Goal: Task Accomplishment & Management: Use online tool/utility

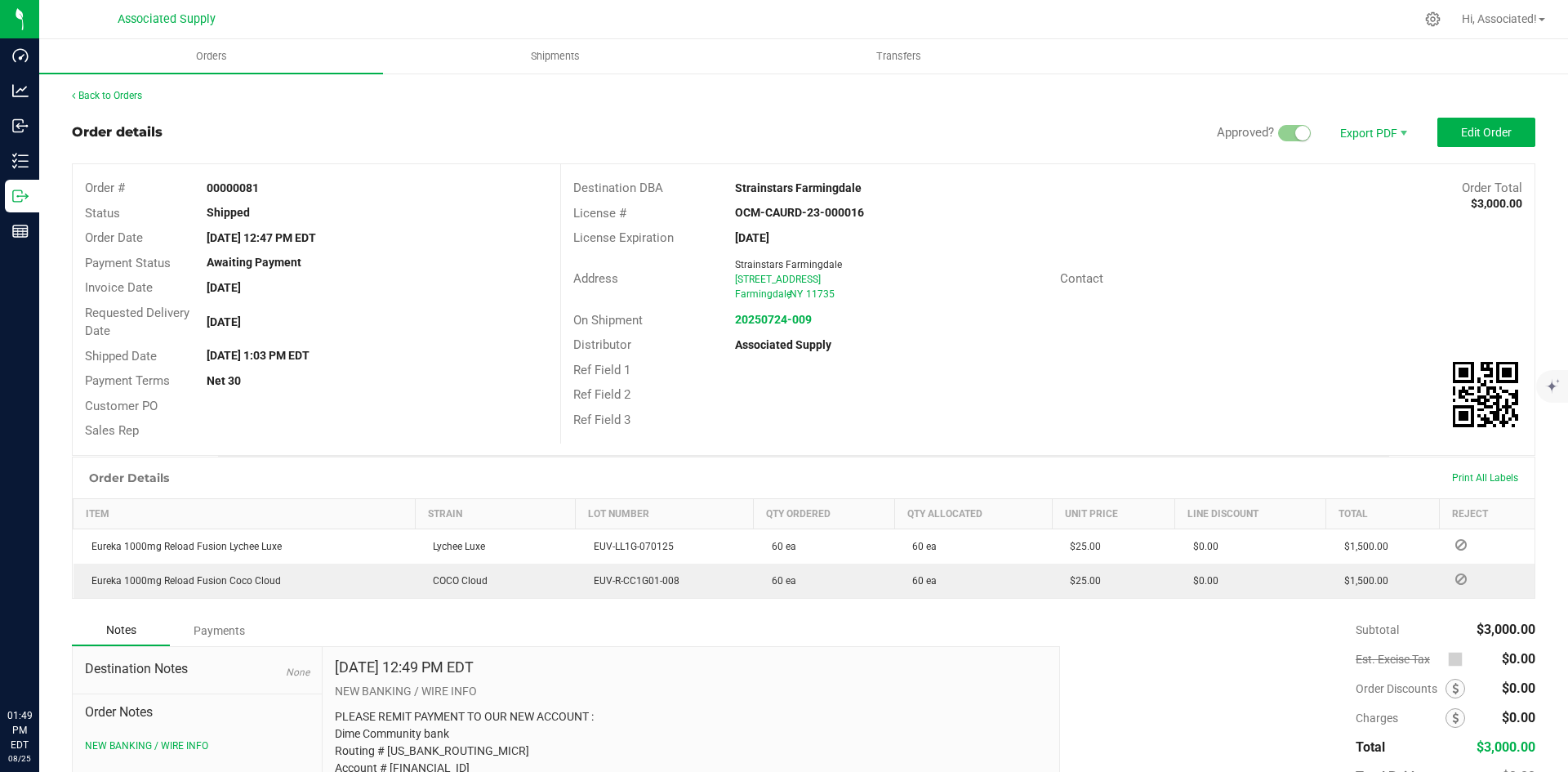
click at [97, 91] on link "Back to Orders" at bounding box center [107, 95] width 70 height 11
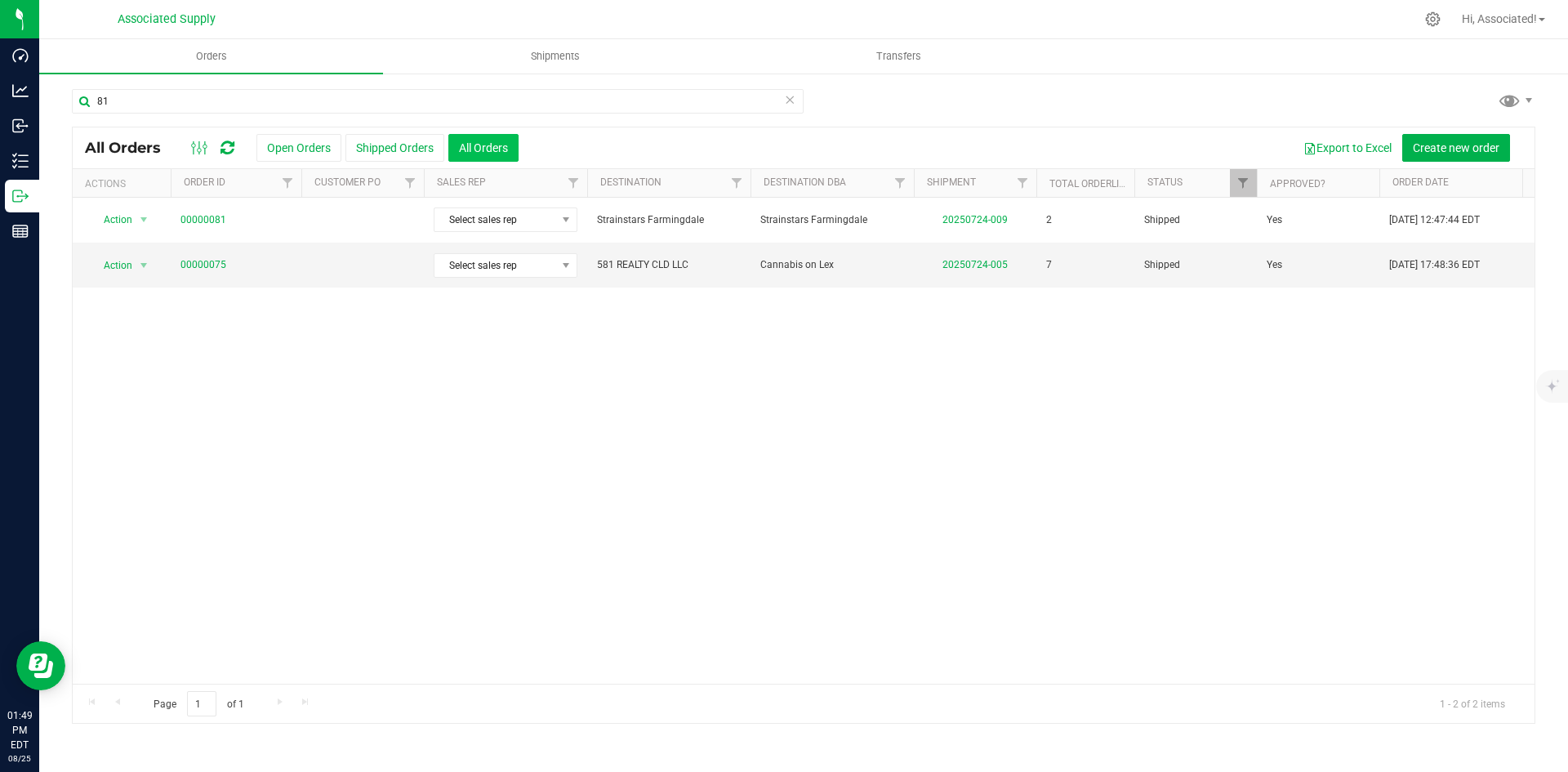
click at [483, 146] on button "All Orders" at bounding box center [483, 147] width 70 height 27
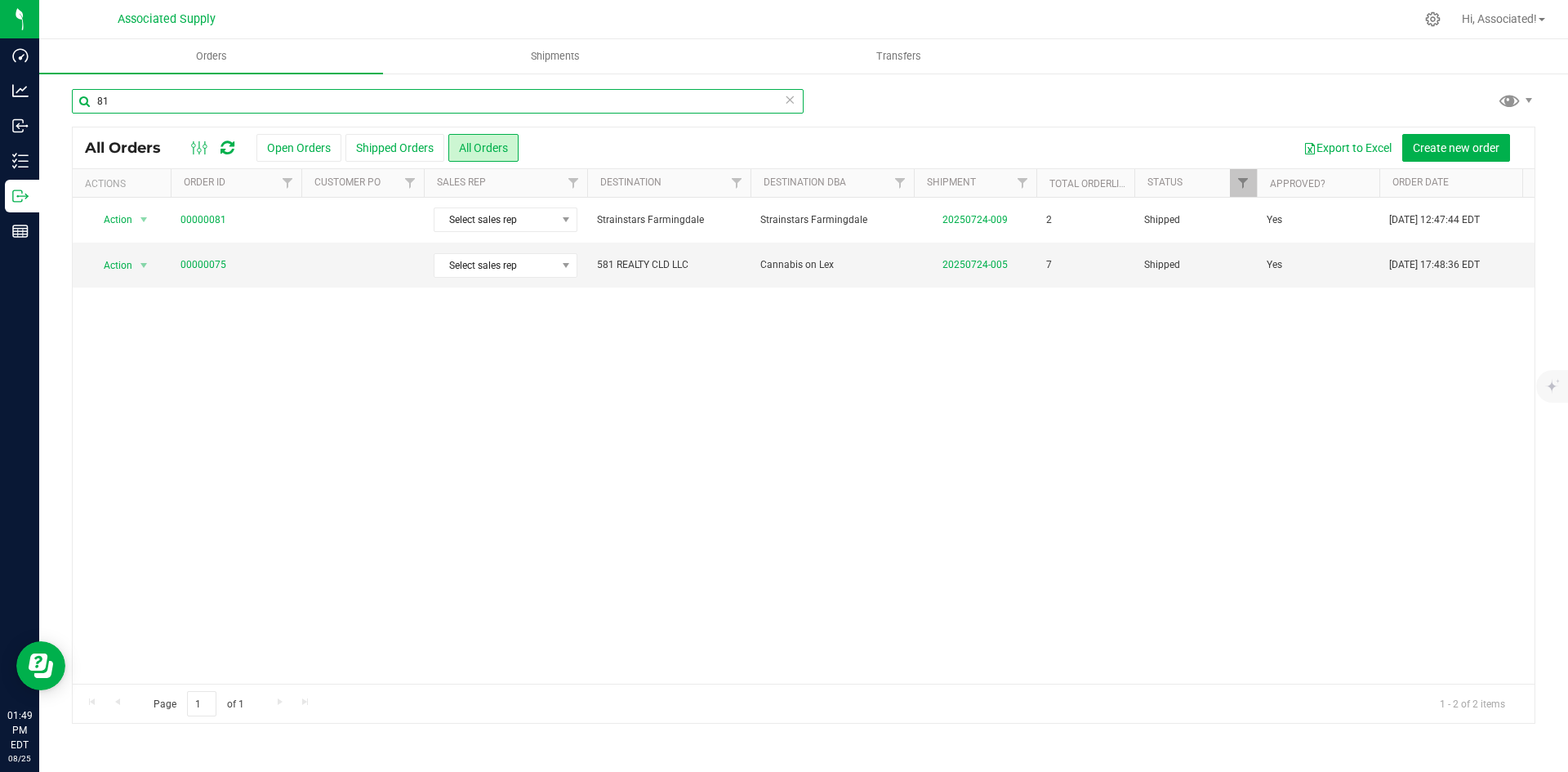
click at [167, 102] on input "81" at bounding box center [438, 101] width 732 height 25
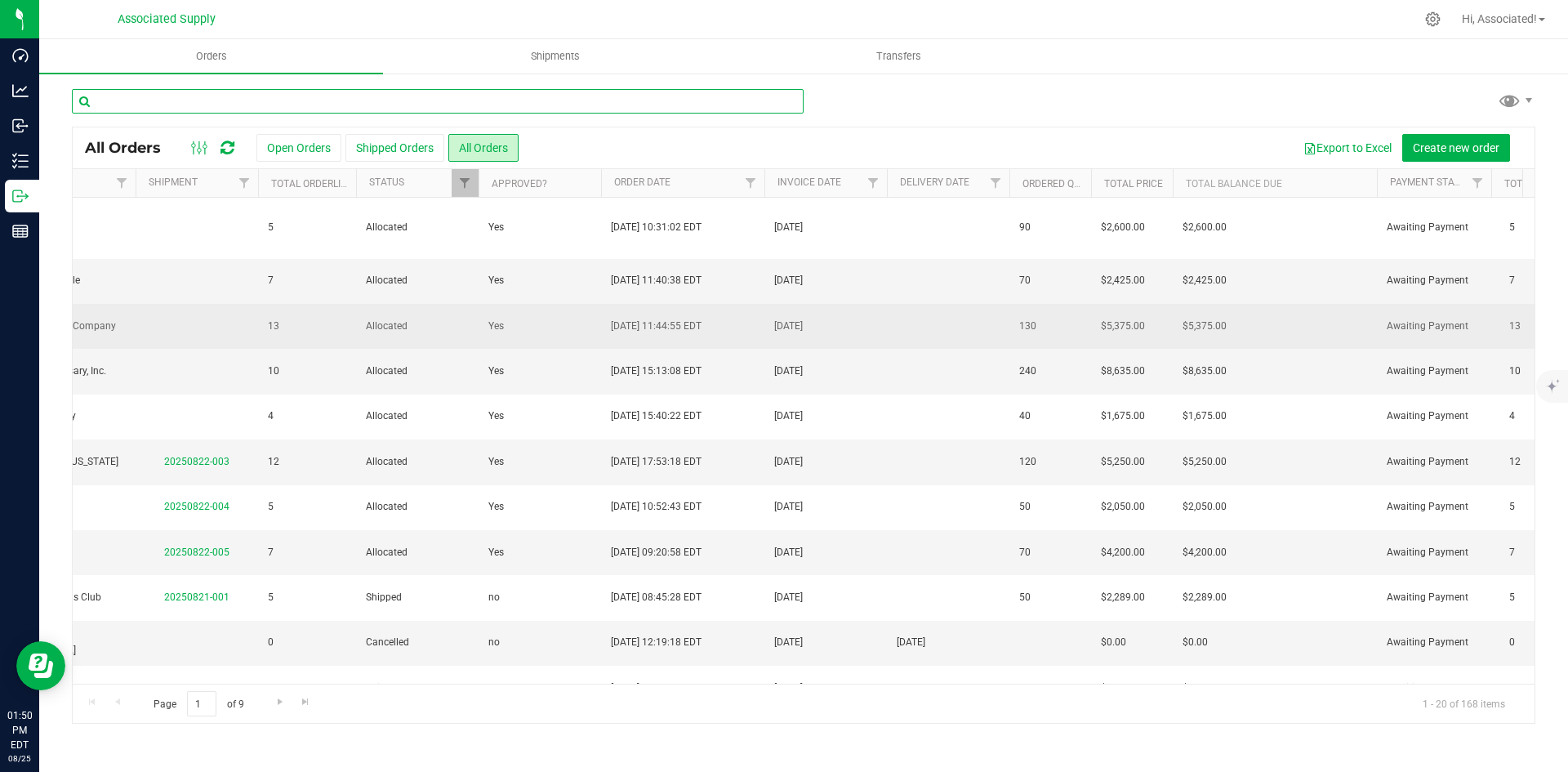
scroll to position [0, 58]
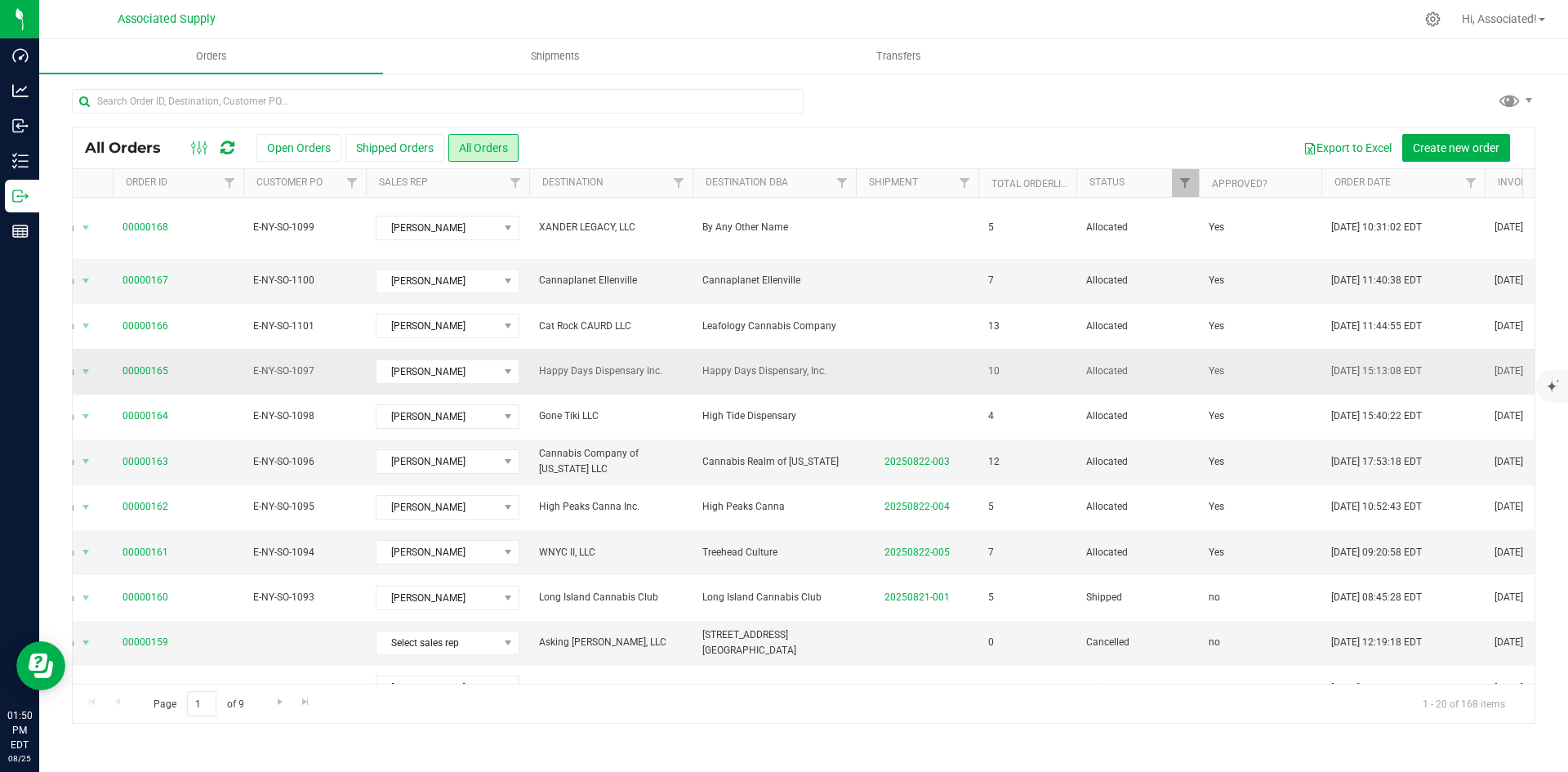
click at [609, 363] on span "Happy Days Dispensary Inc." at bounding box center [610, 371] width 143 height 15
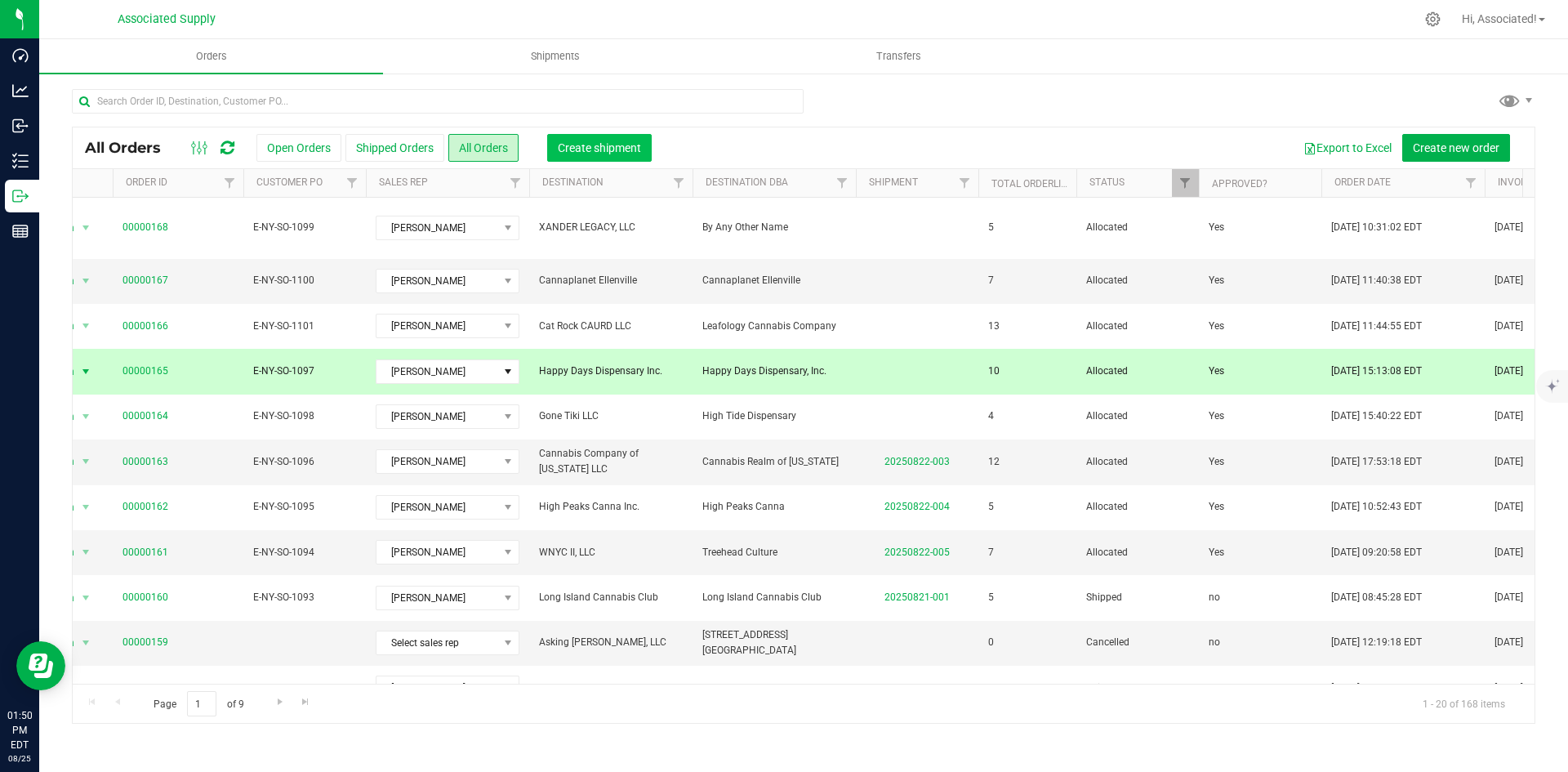
click at [602, 149] on span "Create shipment" at bounding box center [599, 148] width 83 height 13
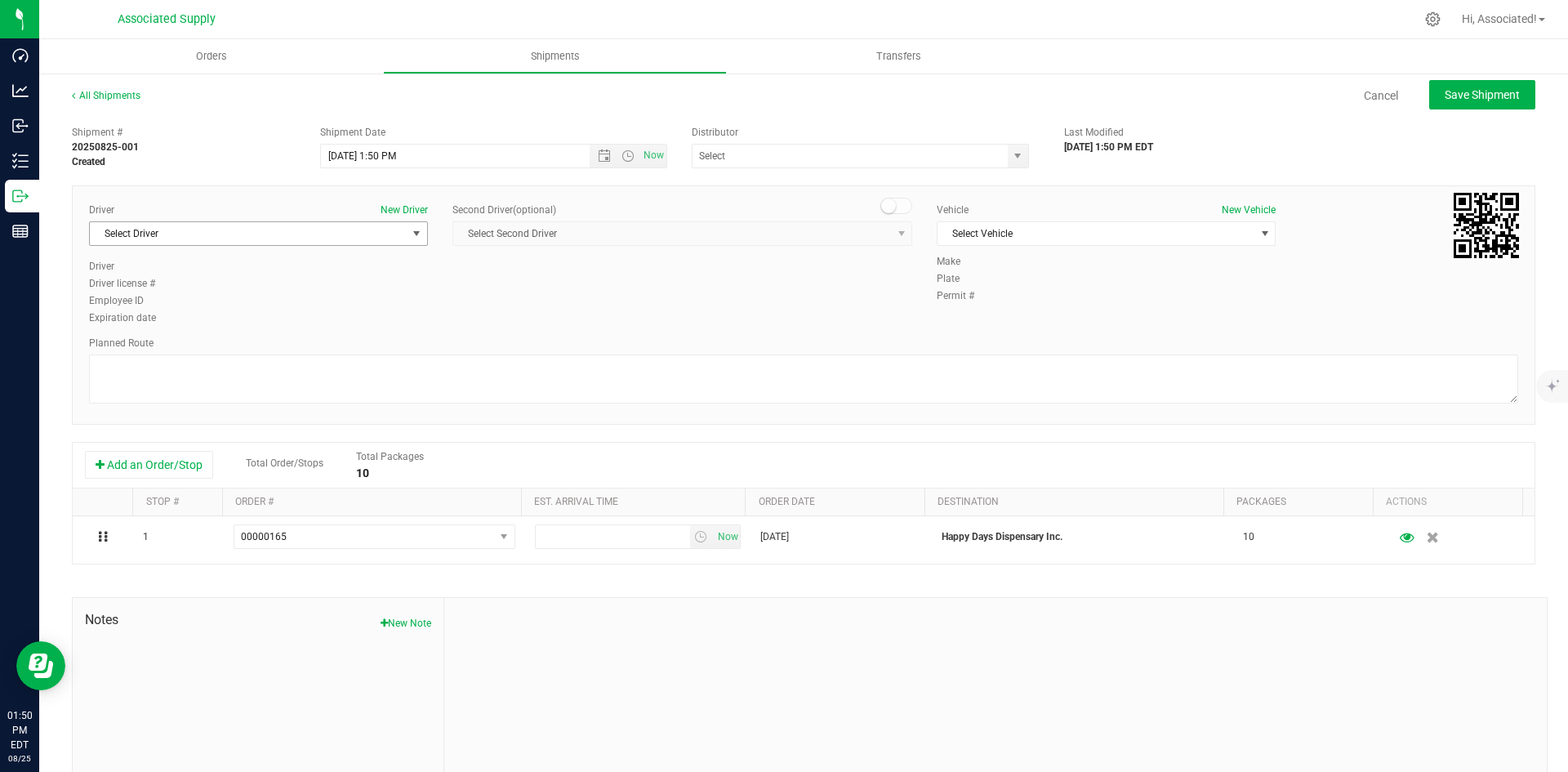
click at [326, 236] on span "Select Driver" at bounding box center [248, 233] width 317 height 23
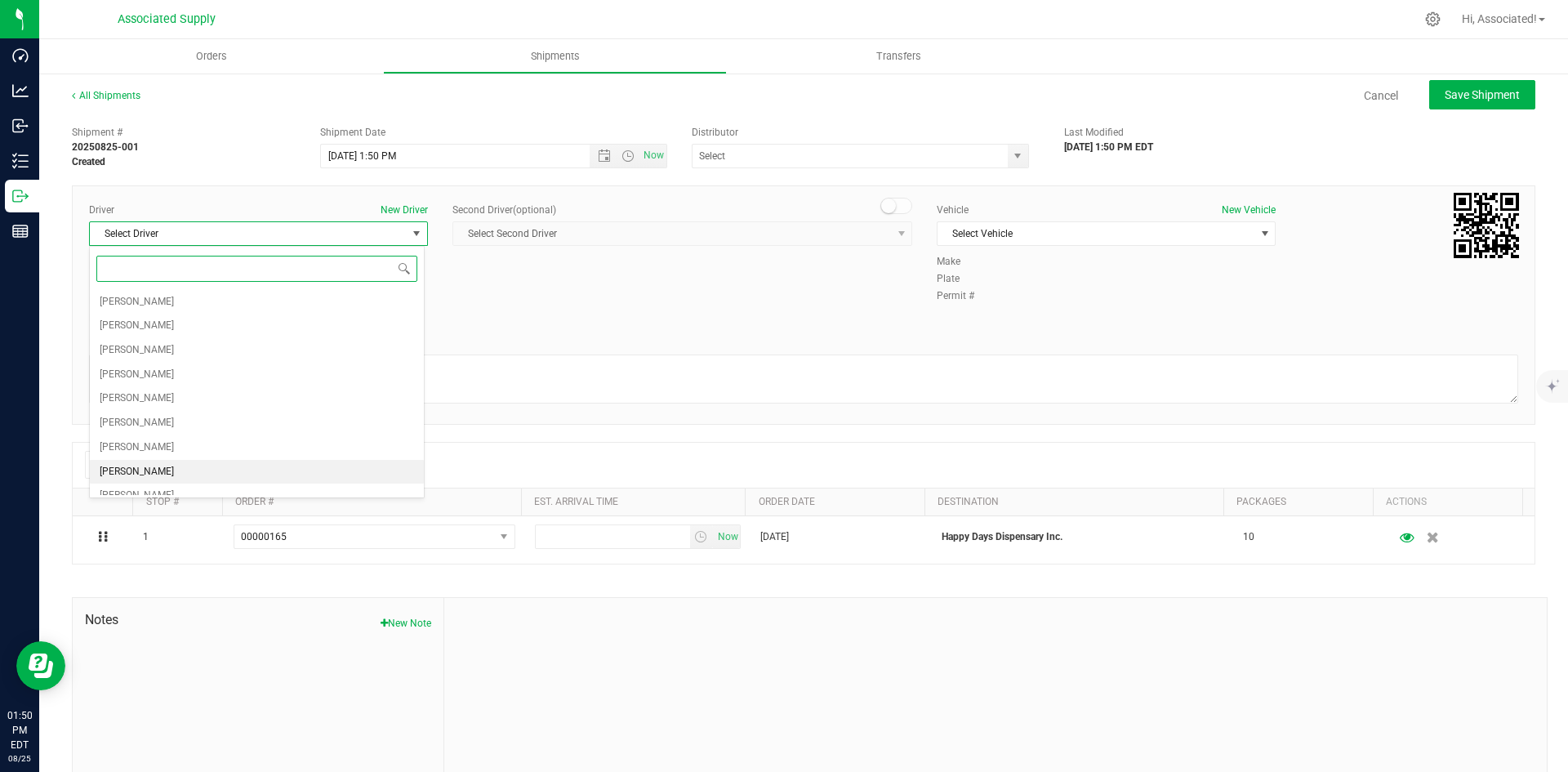
scroll to position [61, 0]
click at [184, 483] on li "[PERSON_NAME]" at bounding box center [257, 483] width 334 height 25
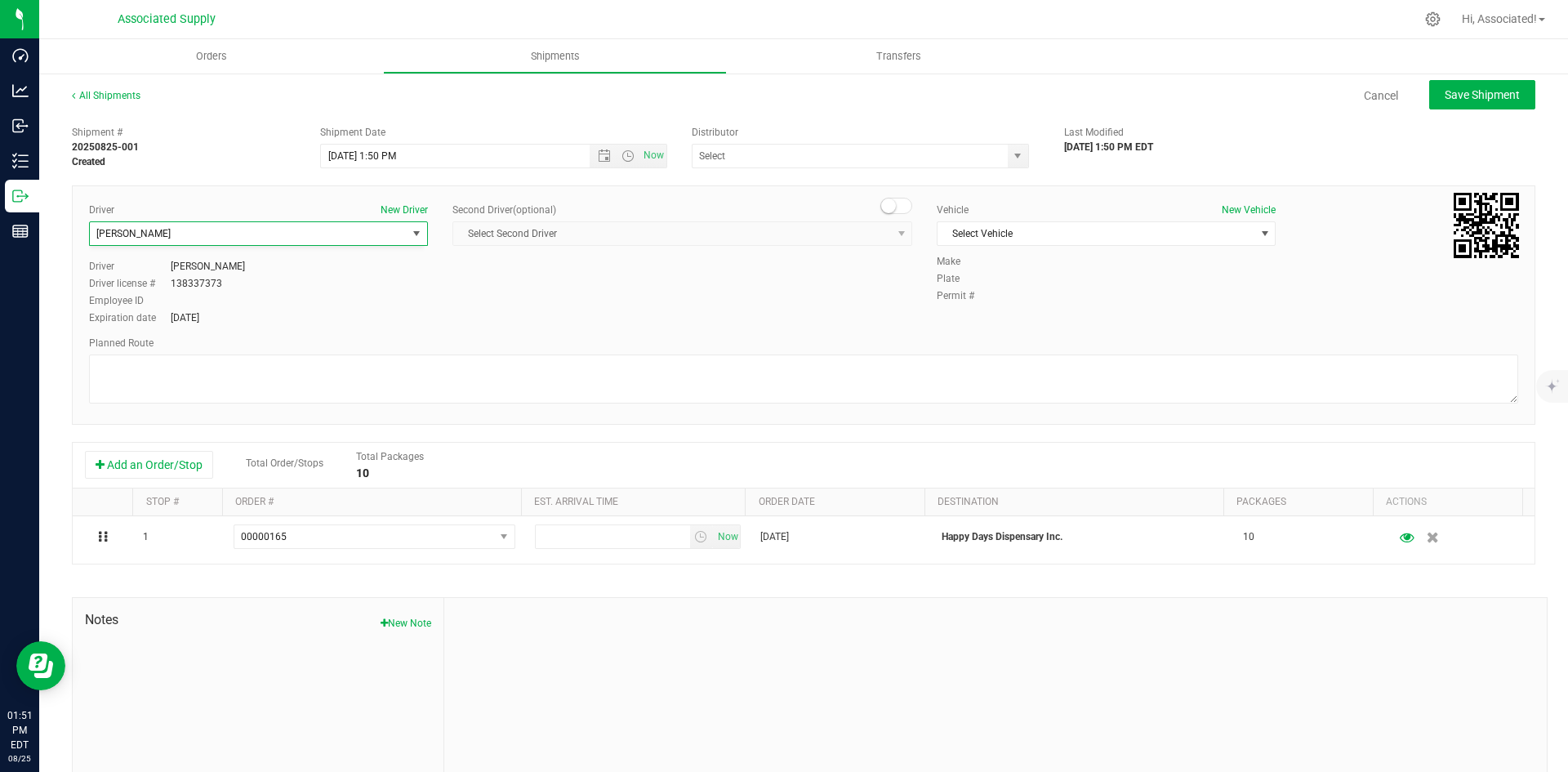
scroll to position [0, 0]
click at [999, 236] on span "Select Vehicle" at bounding box center [1096, 233] width 317 height 23
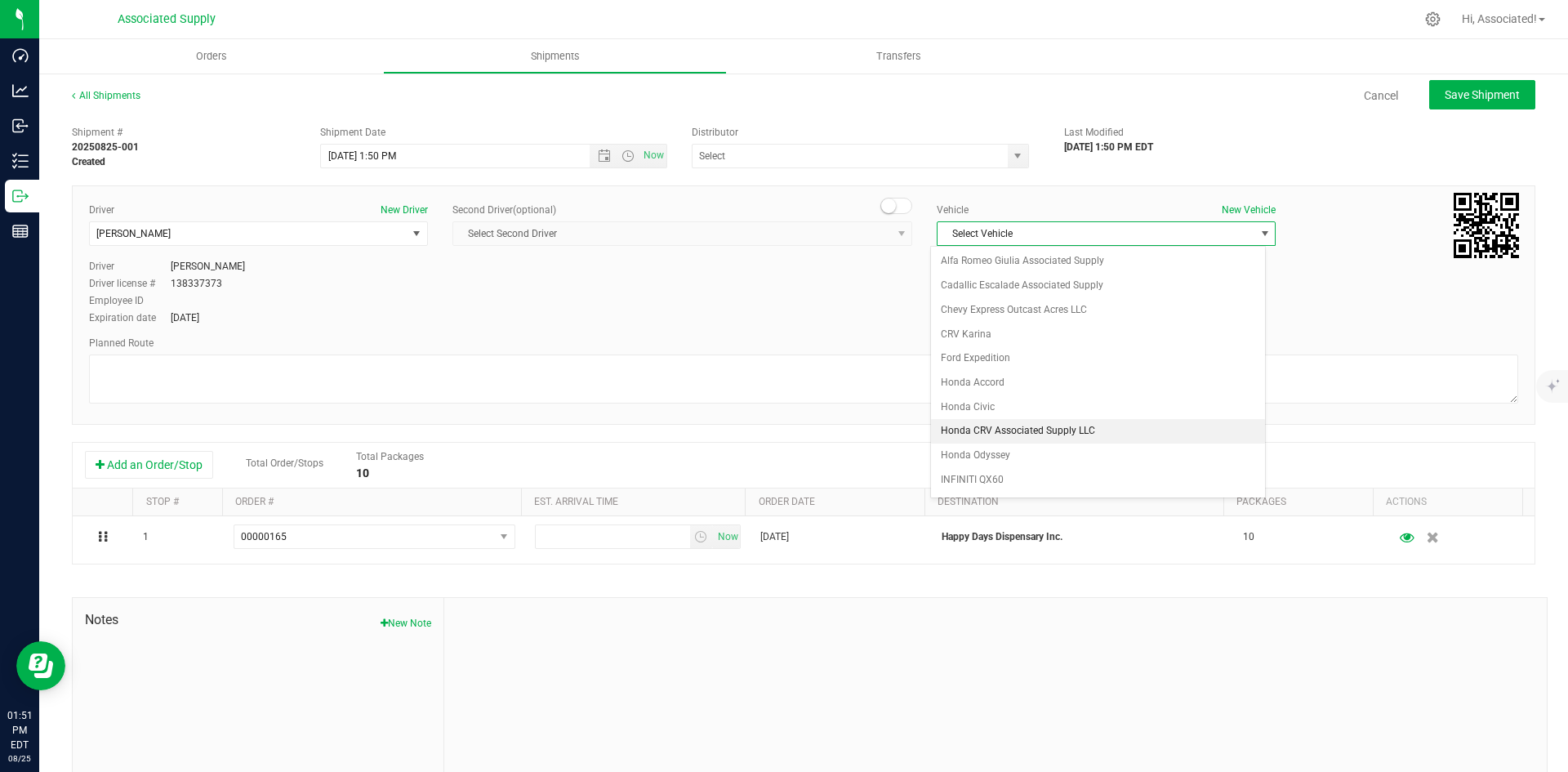
click at [996, 425] on li "Honda CRV Associated Supply LLC" at bounding box center [1098, 431] width 334 height 25
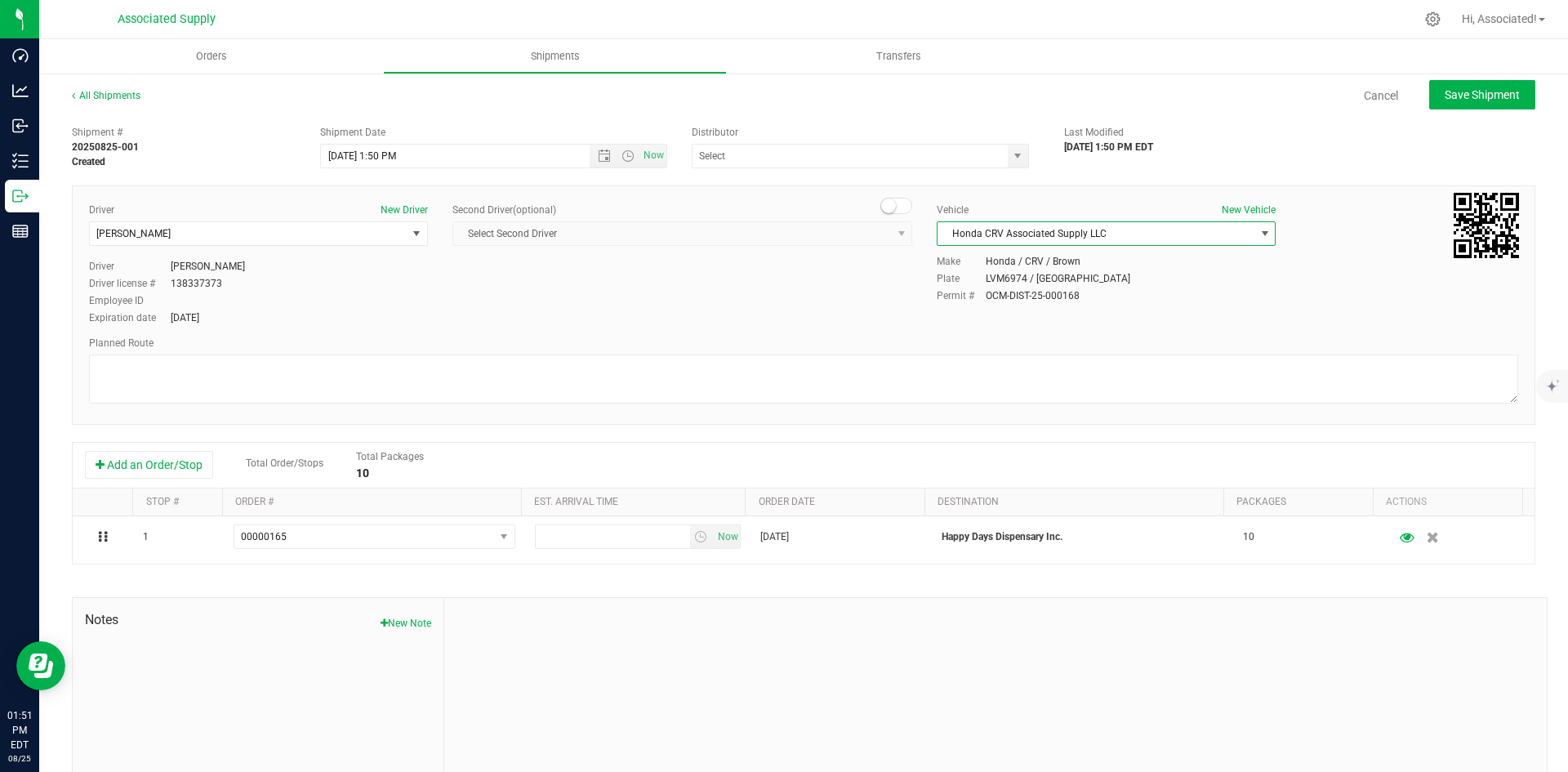
click at [729, 295] on div "Driver New Driver [PERSON_NAME] Select Driver [PERSON_NAME] [PERSON_NAME] [PERS…" at bounding box center [803, 265] width 1454 height 125
click at [1008, 157] on span "select" at bounding box center [1018, 156] width 21 height 23
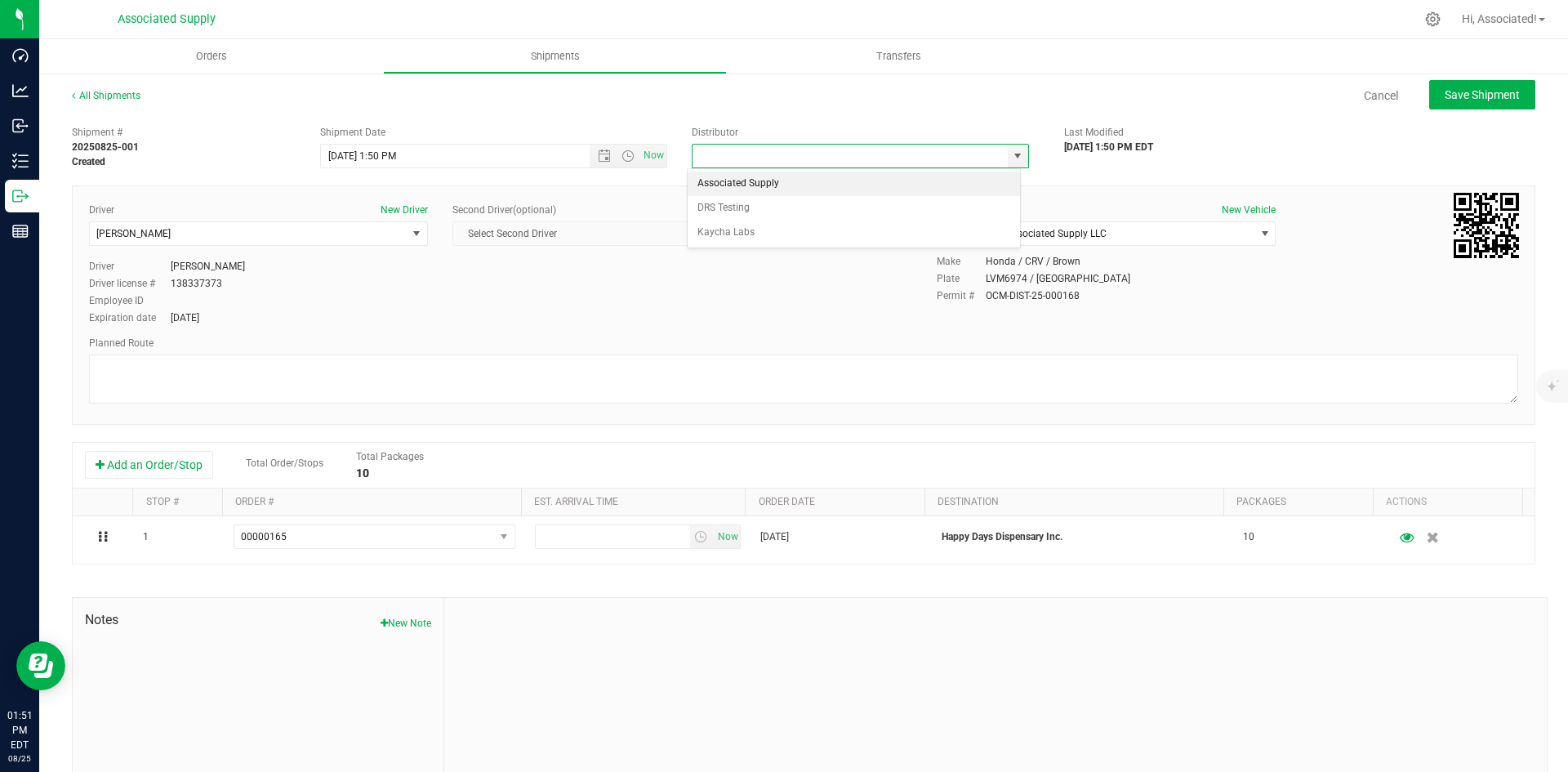
click at [794, 184] on li "Associated Supply" at bounding box center [854, 184] width 332 height 25
type input "Associated Supply"
click at [719, 315] on div "Driver New Driver [PERSON_NAME] Select Driver [PERSON_NAME] [PERSON_NAME] [PERS…" at bounding box center [803, 265] width 1454 height 125
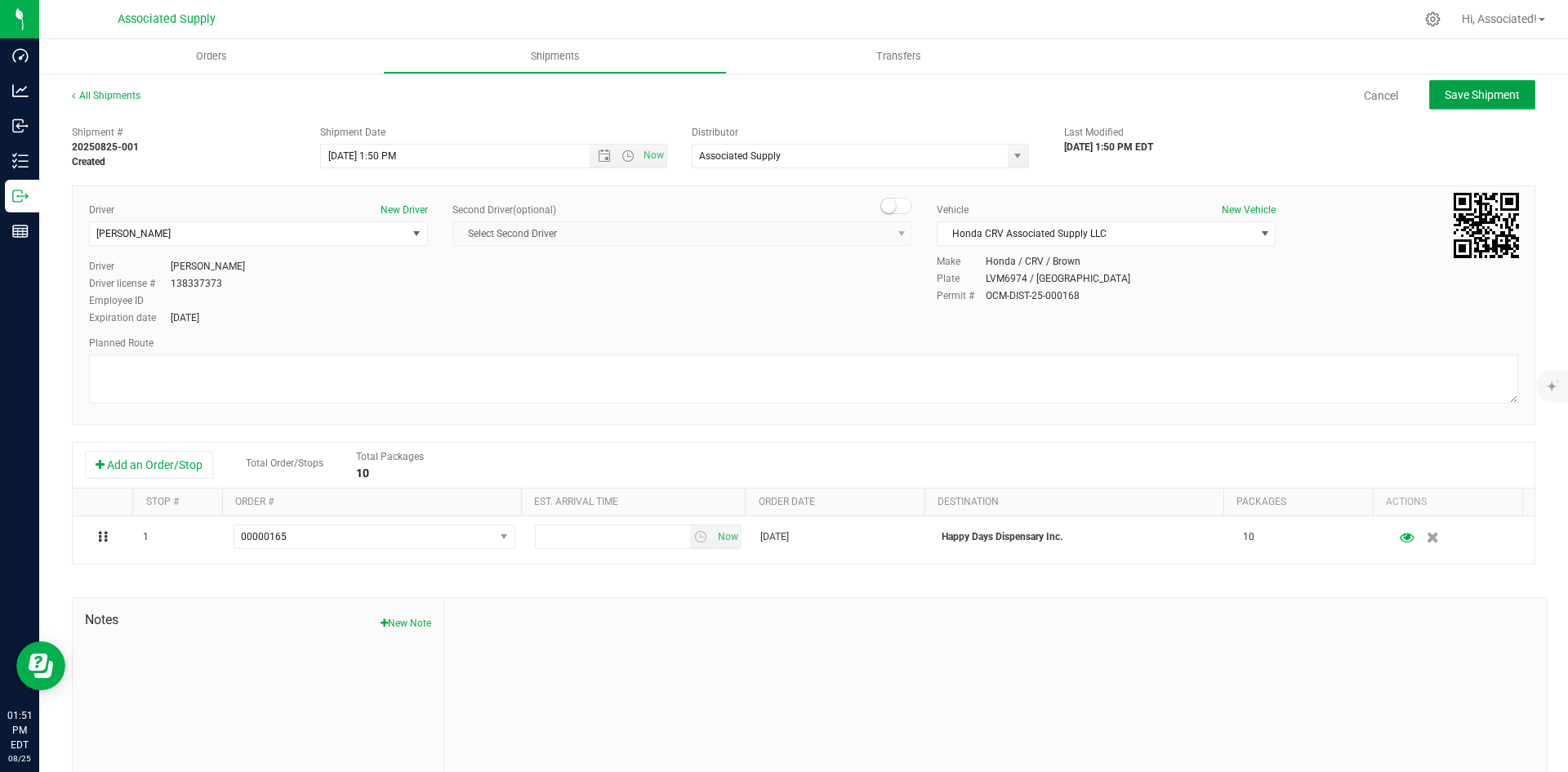
click at [1471, 99] on span "Save Shipment" at bounding box center [1482, 94] width 75 height 13
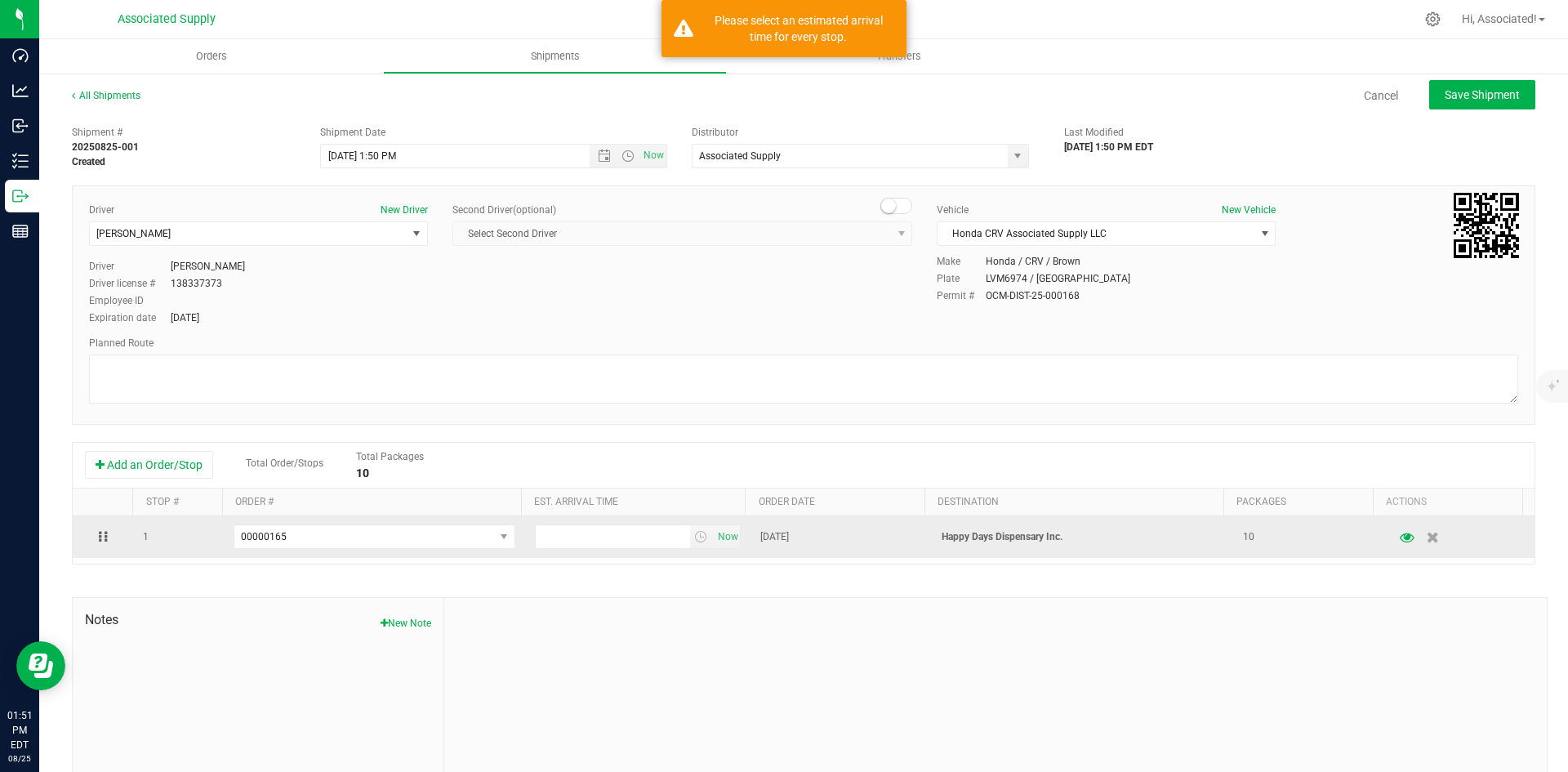
click at [714, 556] on td "Now" at bounding box center [639, 537] width 226 height 42
click at [716, 542] on span "Now" at bounding box center [727, 537] width 27 height 24
drag, startPoint x: 539, startPoint y: 538, endPoint x: 525, endPoint y: 538, distance: 14.0
click at [525, 538] on td "1:51 PM Now" at bounding box center [639, 537] width 226 height 42
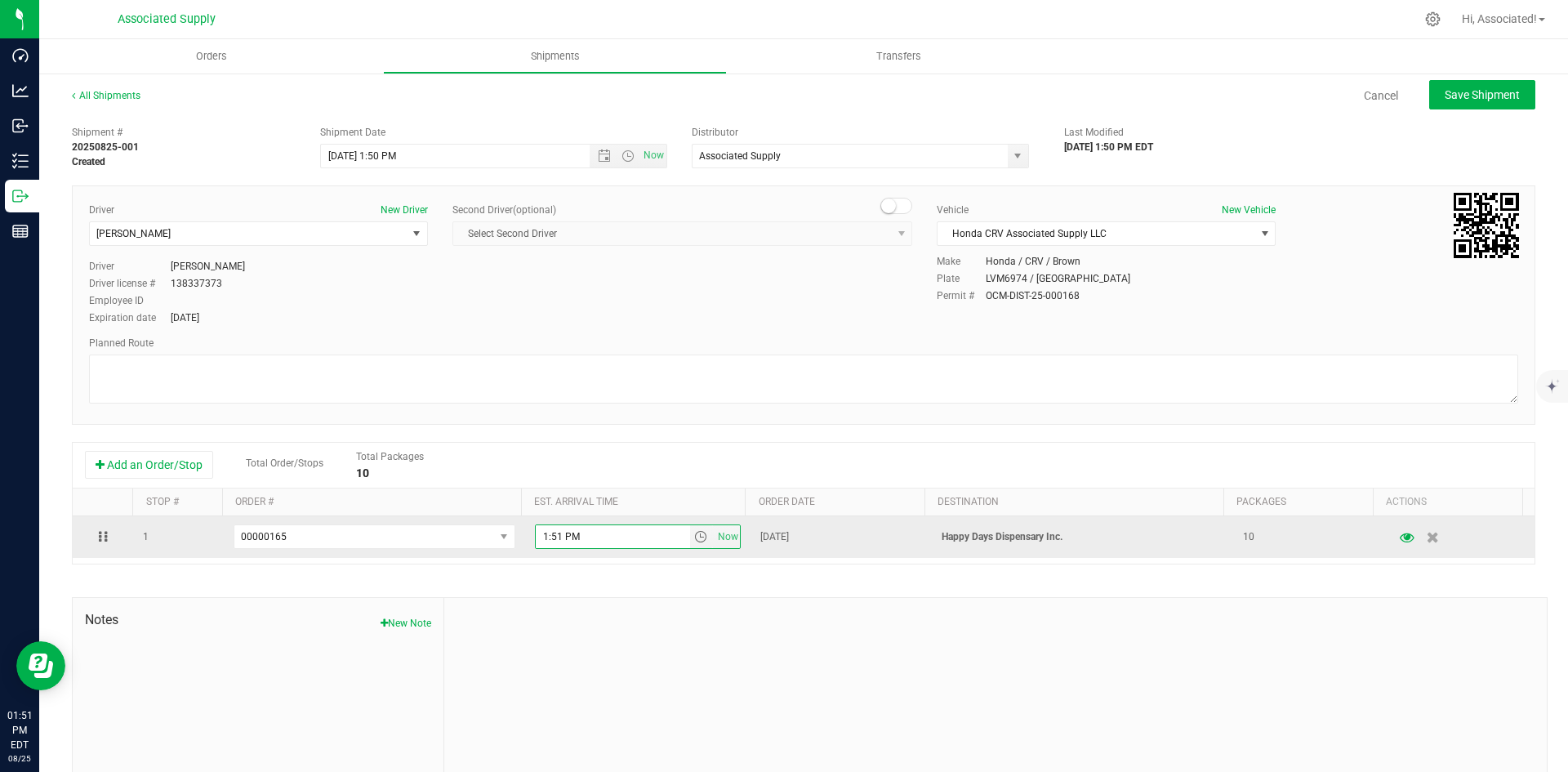
type input "3:51 PM"
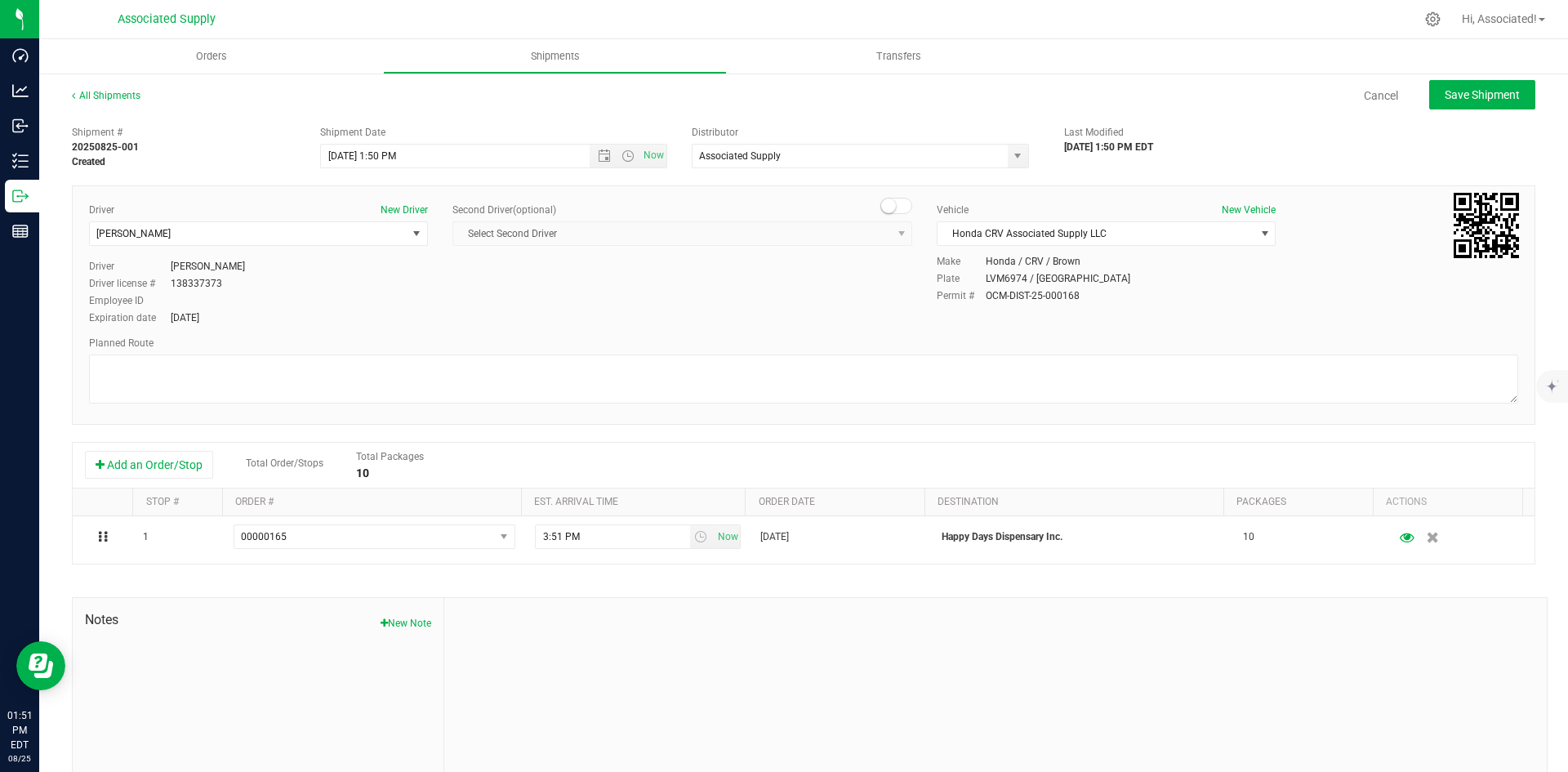
click at [622, 664] on div at bounding box center [995, 708] width 1103 height 219
click at [1469, 100] on span "Save Shipment" at bounding box center [1482, 94] width 75 height 13
type input "[DATE] 5:50 PM"
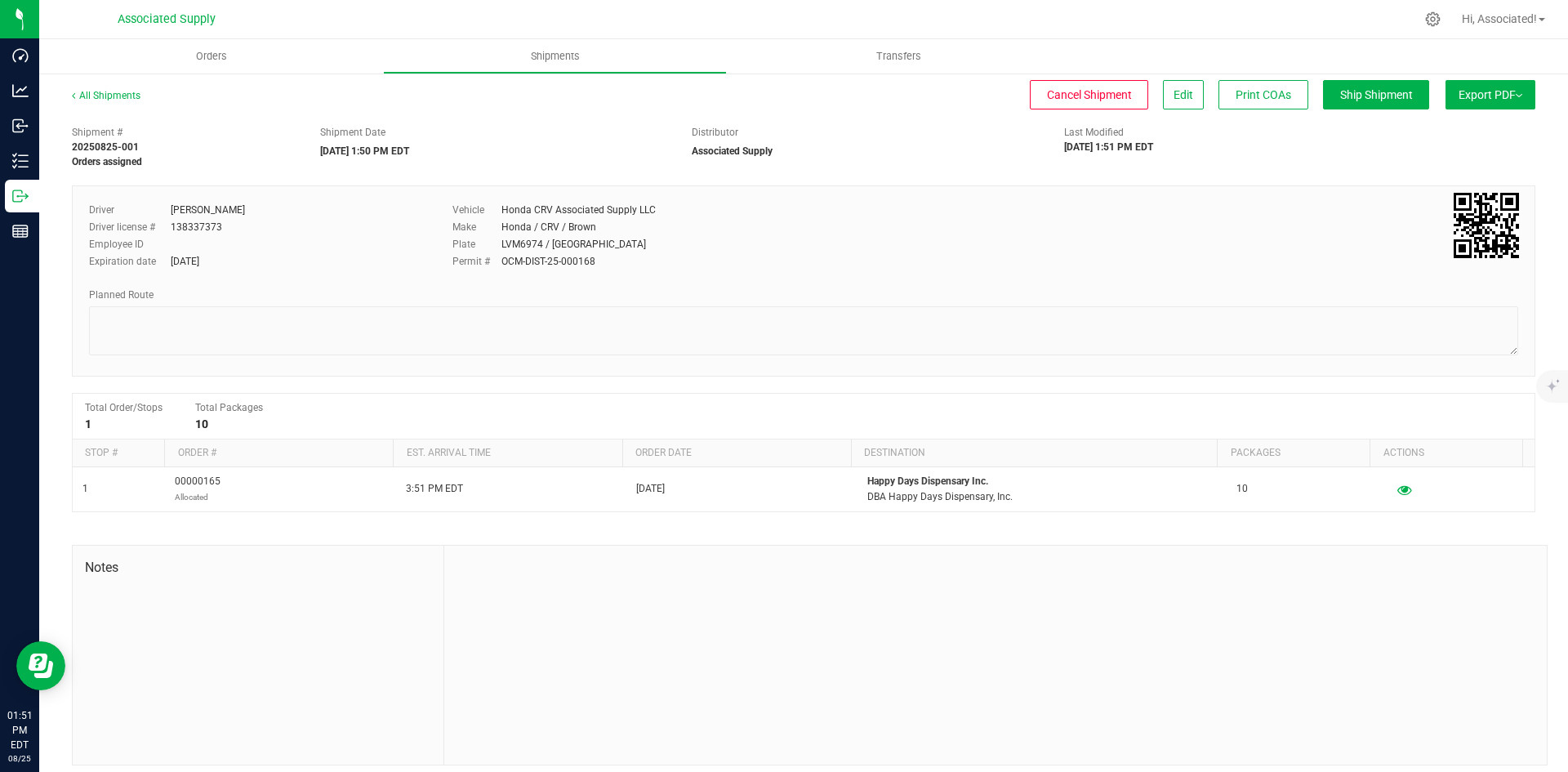
click at [1484, 98] on button "Export PDF" at bounding box center [1490, 94] width 90 height 29
click at [1430, 179] on span "NY Manifest" at bounding box center [1441, 179] width 54 height 11
click at [125, 92] on link "All Shipments" at bounding box center [106, 95] width 69 height 11
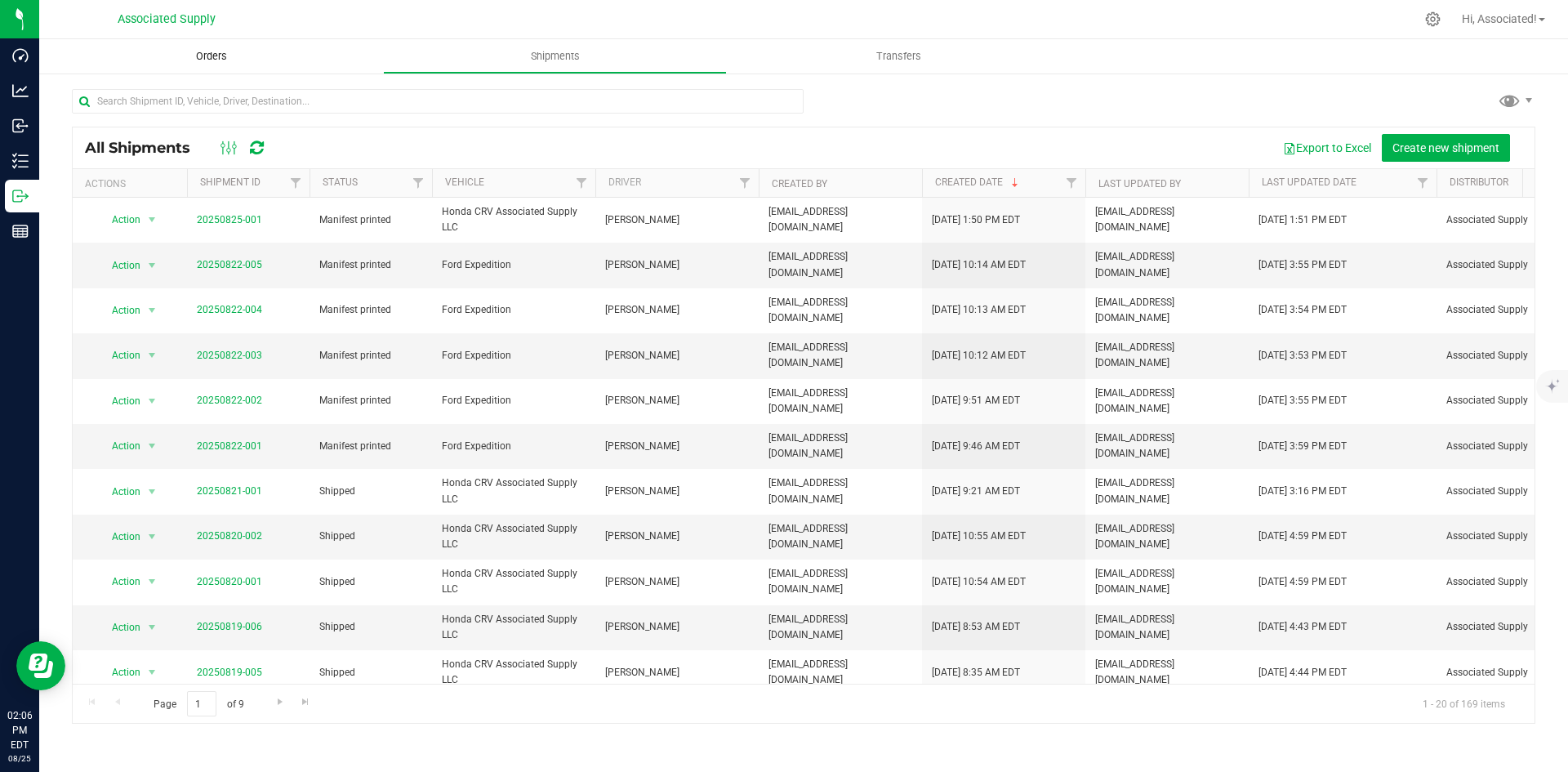
click at [225, 58] on span "Orders" at bounding box center [211, 57] width 75 height 15
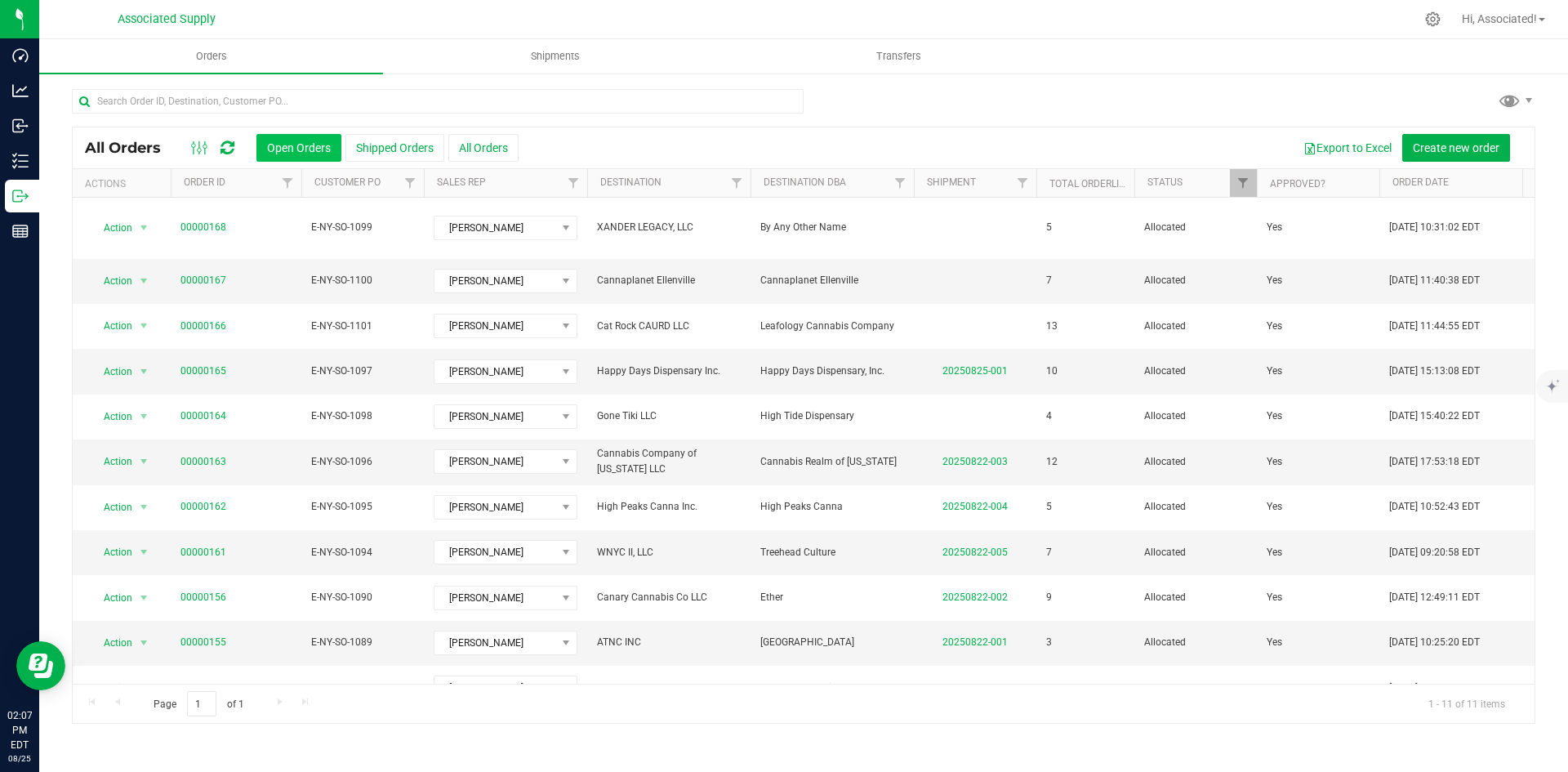
click at [293, 148] on button "Open Orders" at bounding box center [299, 147] width 85 height 27
click at [477, 144] on button "All Orders" at bounding box center [483, 147] width 70 height 27
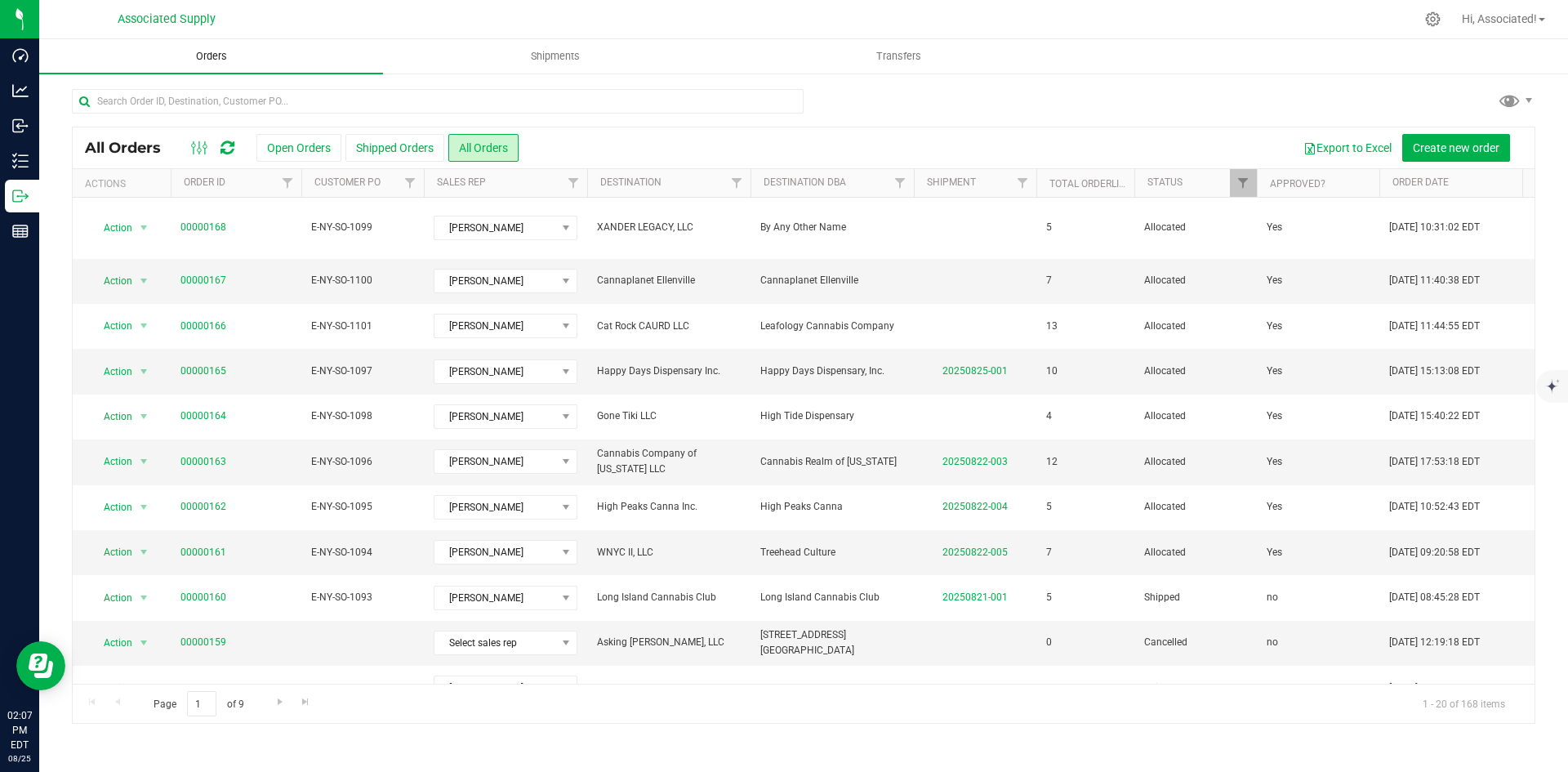
click at [224, 55] on span "Orders" at bounding box center [211, 57] width 75 height 15
click at [555, 54] on span "Shipments" at bounding box center [555, 57] width 93 height 15
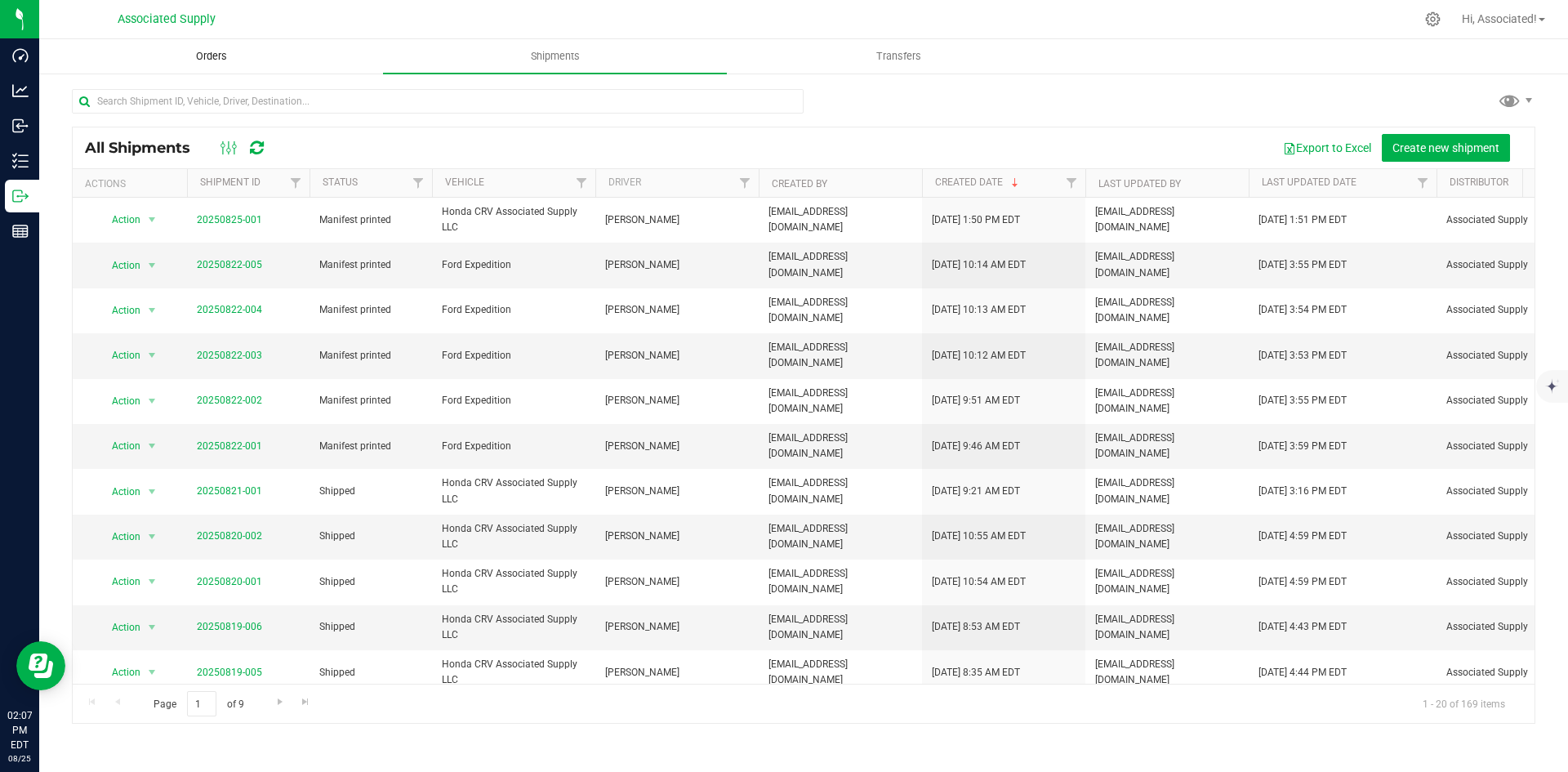
click at [215, 61] on span "Orders" at bounding box center [211, 57] width 75 height 15
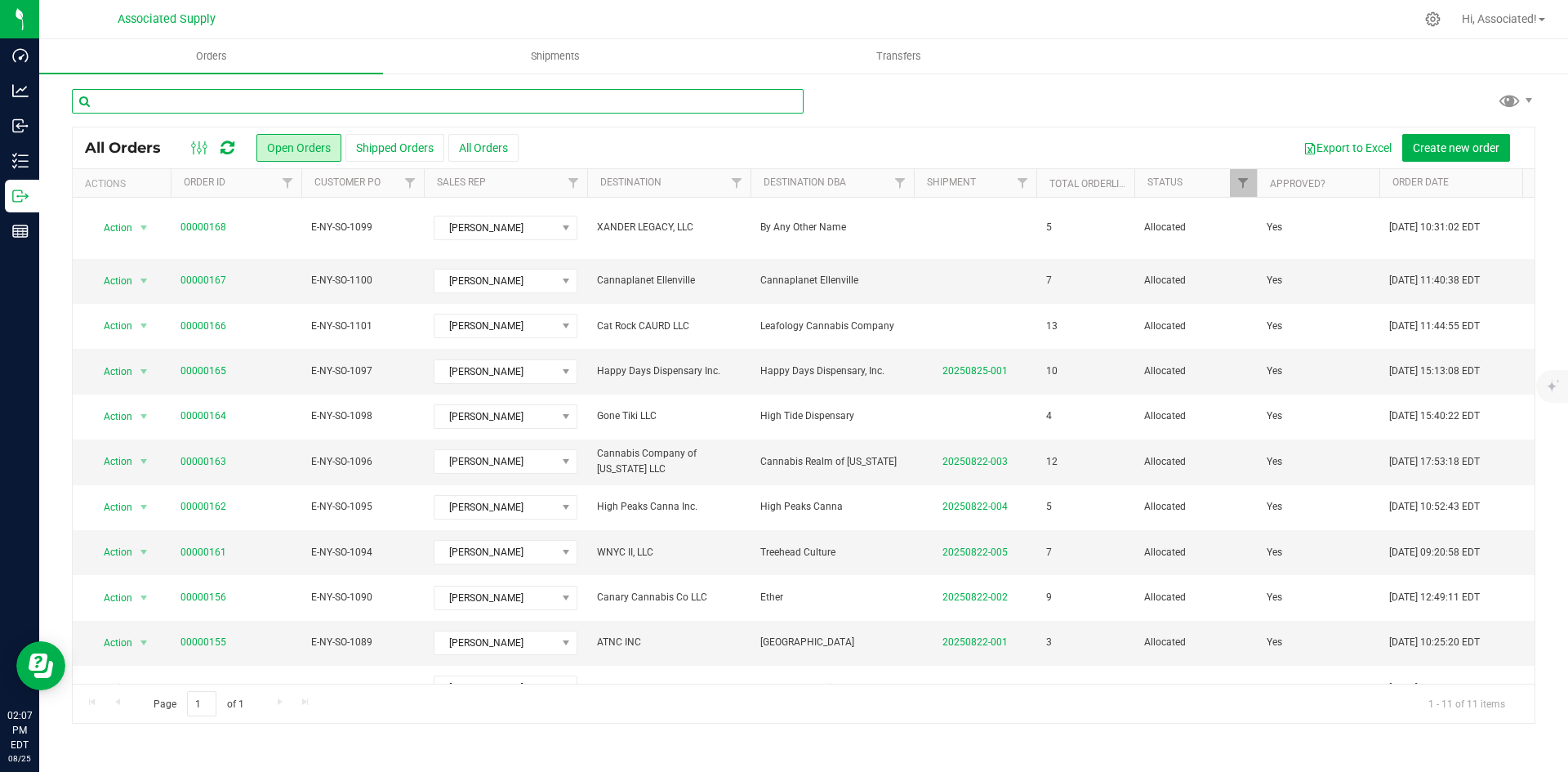
click at [292, 100] on input "text" at bounding box center [438, 101] width 732 height 25
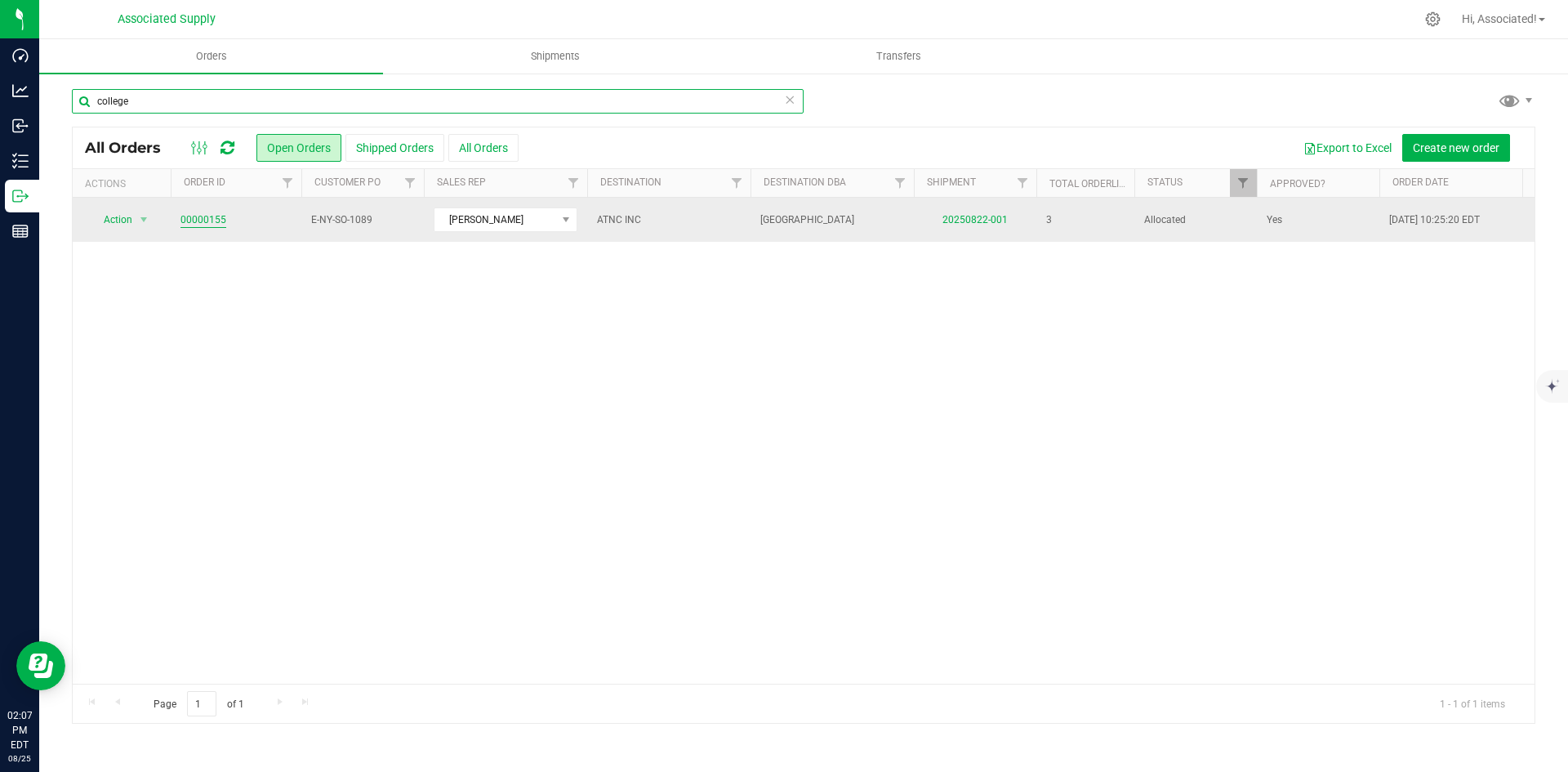
type input "college"
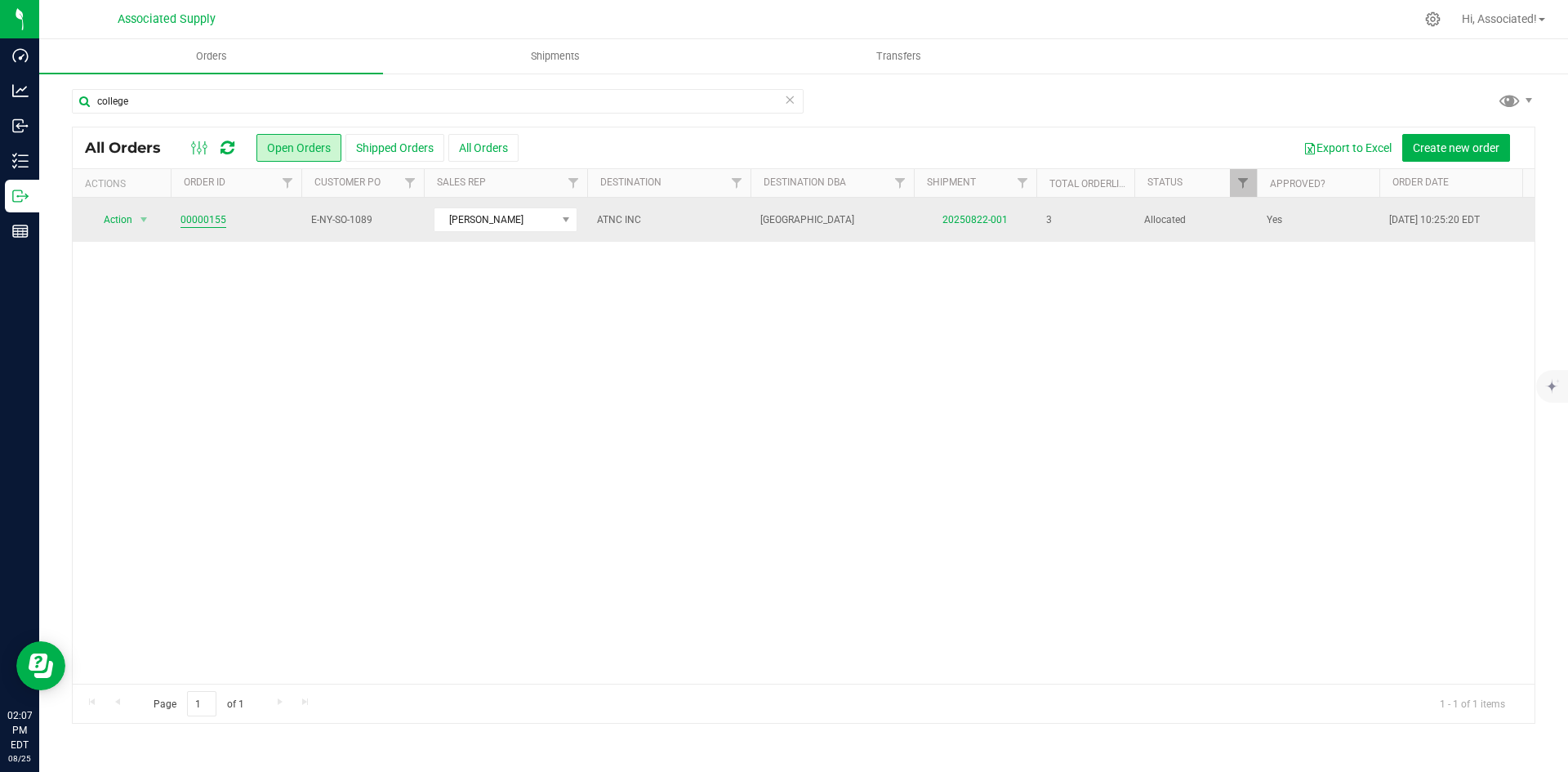
click at [214, 215] on link "00000155" at bounding box center [203, 220] width 45 height 15
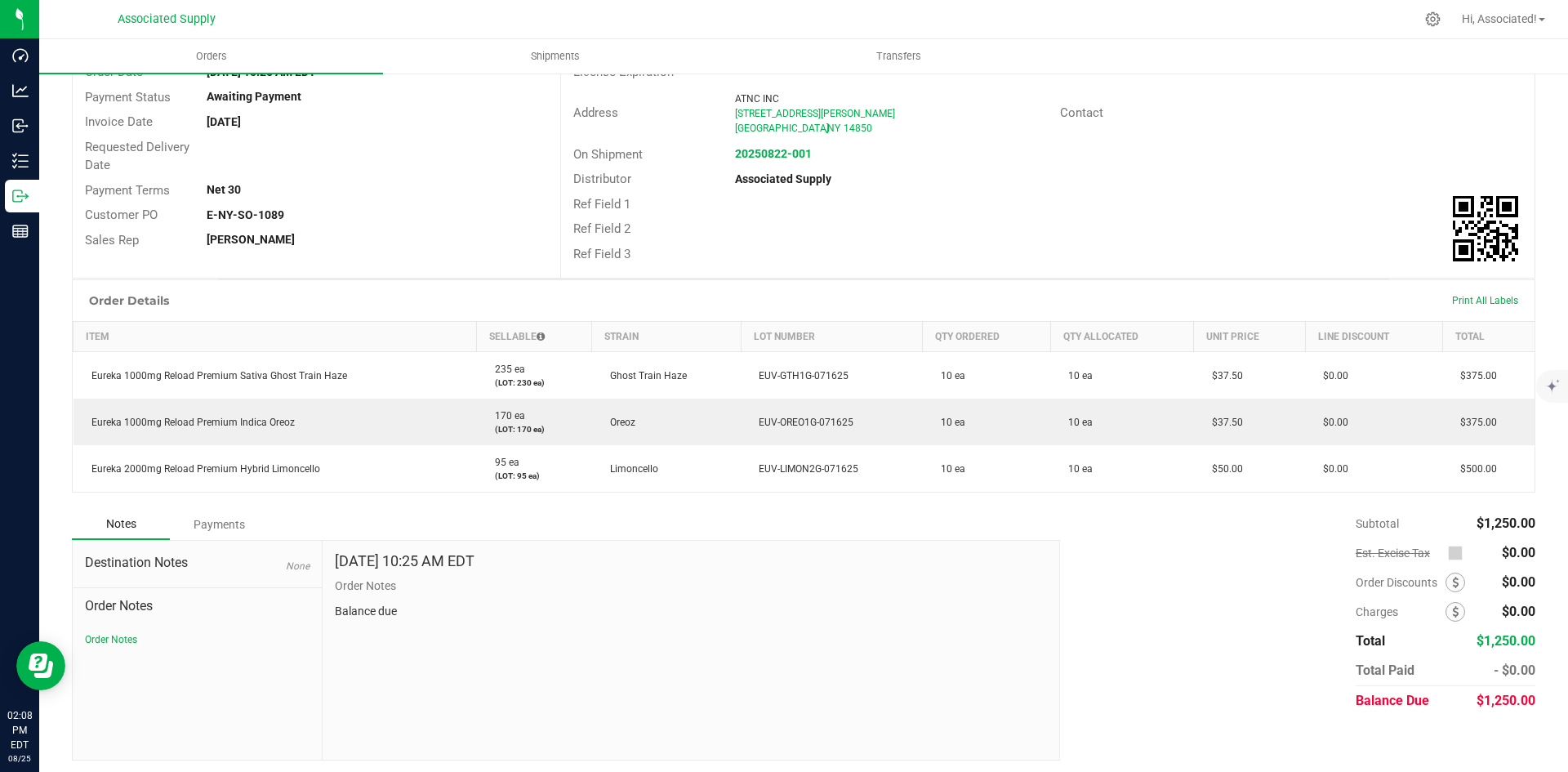
scroll to position [171, 0]
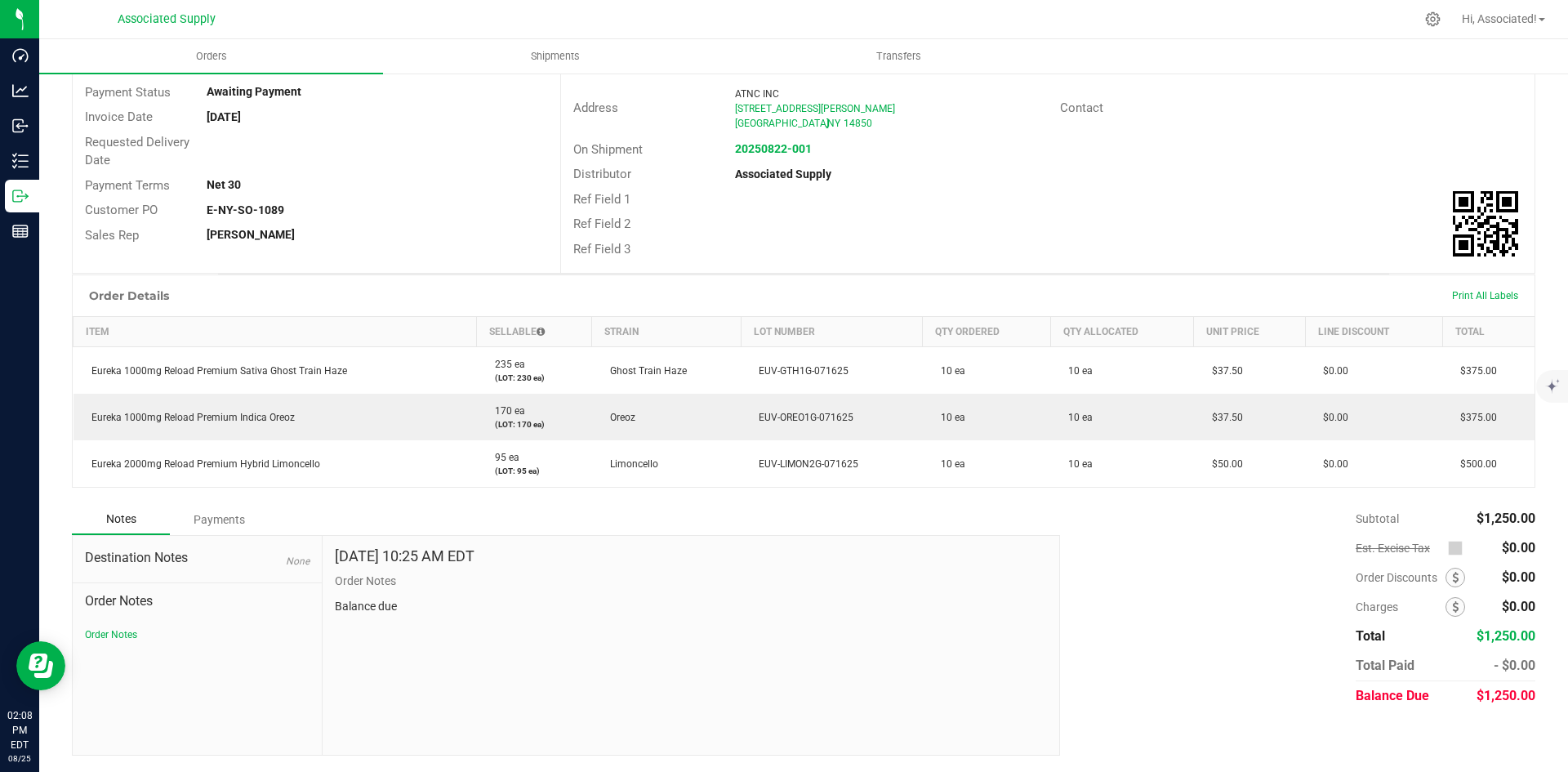
click at [858, 505] on div "Notes Payments" at bounding box center [559, 519] width 976 height 31
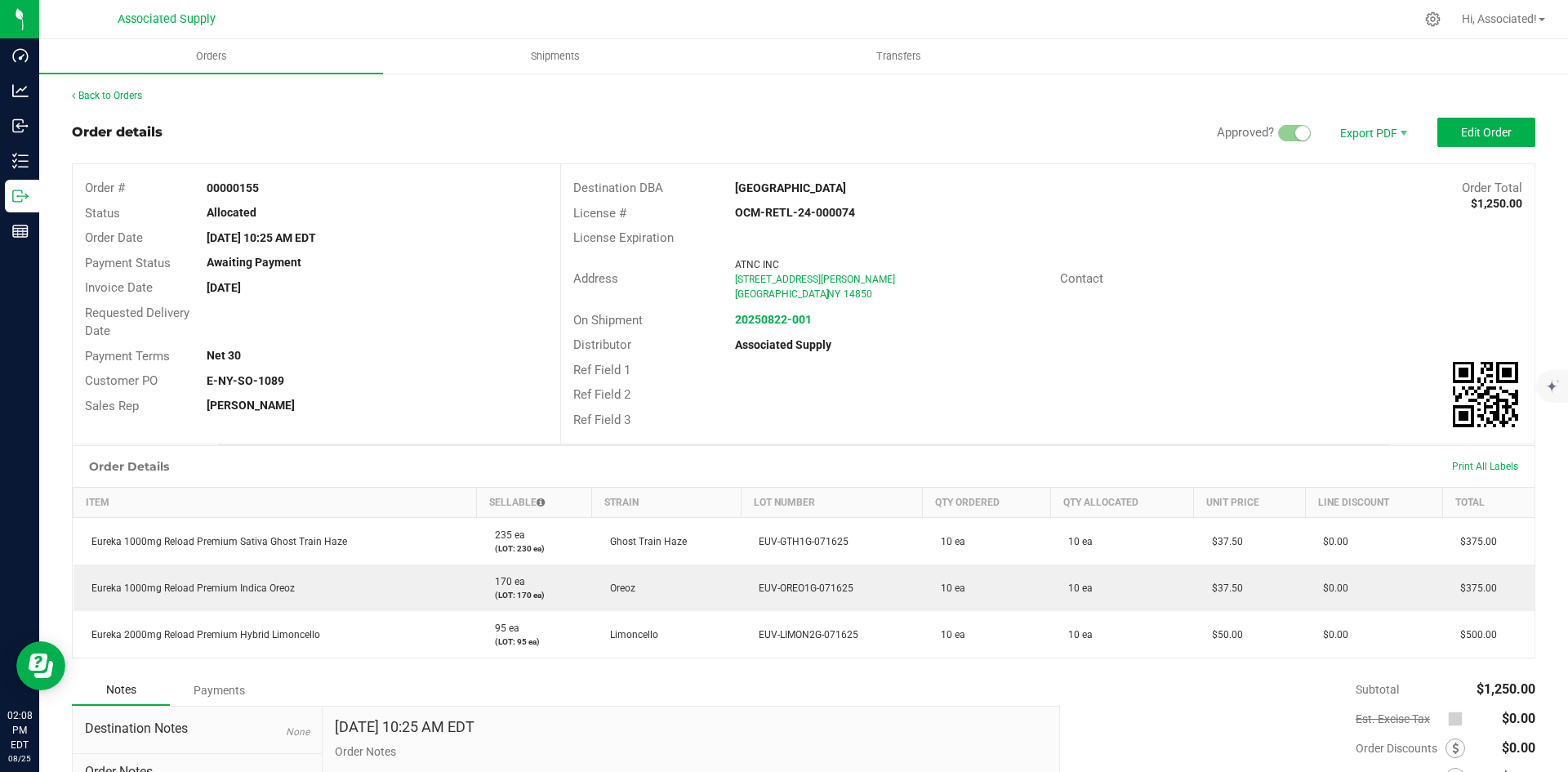
click at [889, 384] on div "Ref Field 2" at bounding box center [1048, 394] width 974 height 25
click at [125, 94] on link "Back to Orders" at bounding box center [107, 95] width 70 height 11
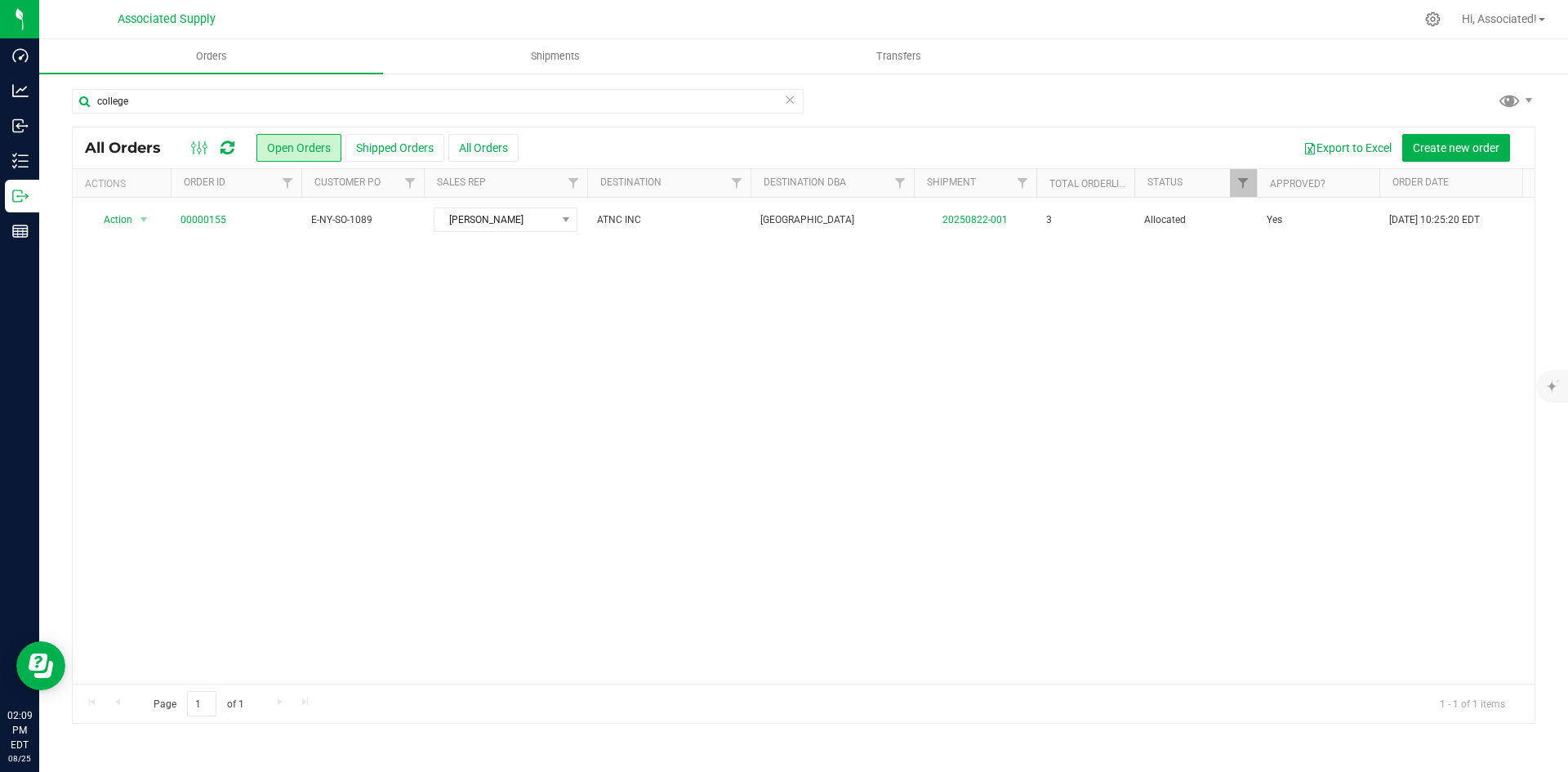
click at [612, 512] on div "Action Action Cancel order Clone order Edit order Mark as fully paid Order audi…" at bounding box center [803, 440] width 1461 height 486
click at [320, 319] on div "Action Action Cancel order Clone order Edit order Mark as fully paid Order audi…" at bounding box center [803, 440] width 1461 height 486
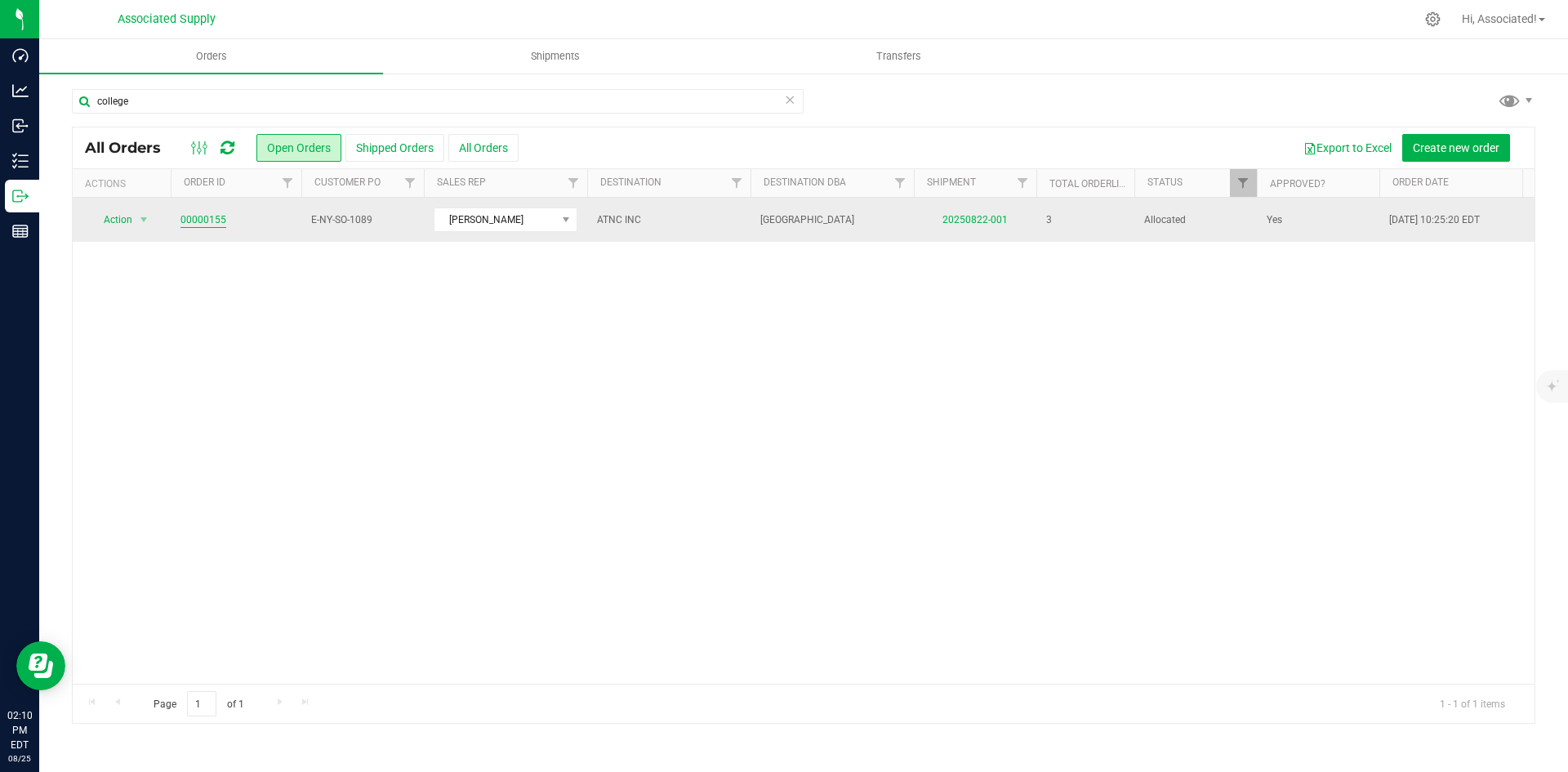
click at [208, 216] on link "00000155" at bounding box center [203, 220] width 45 height 15
